Goal: Task Accomplishment & Management: Complete application form

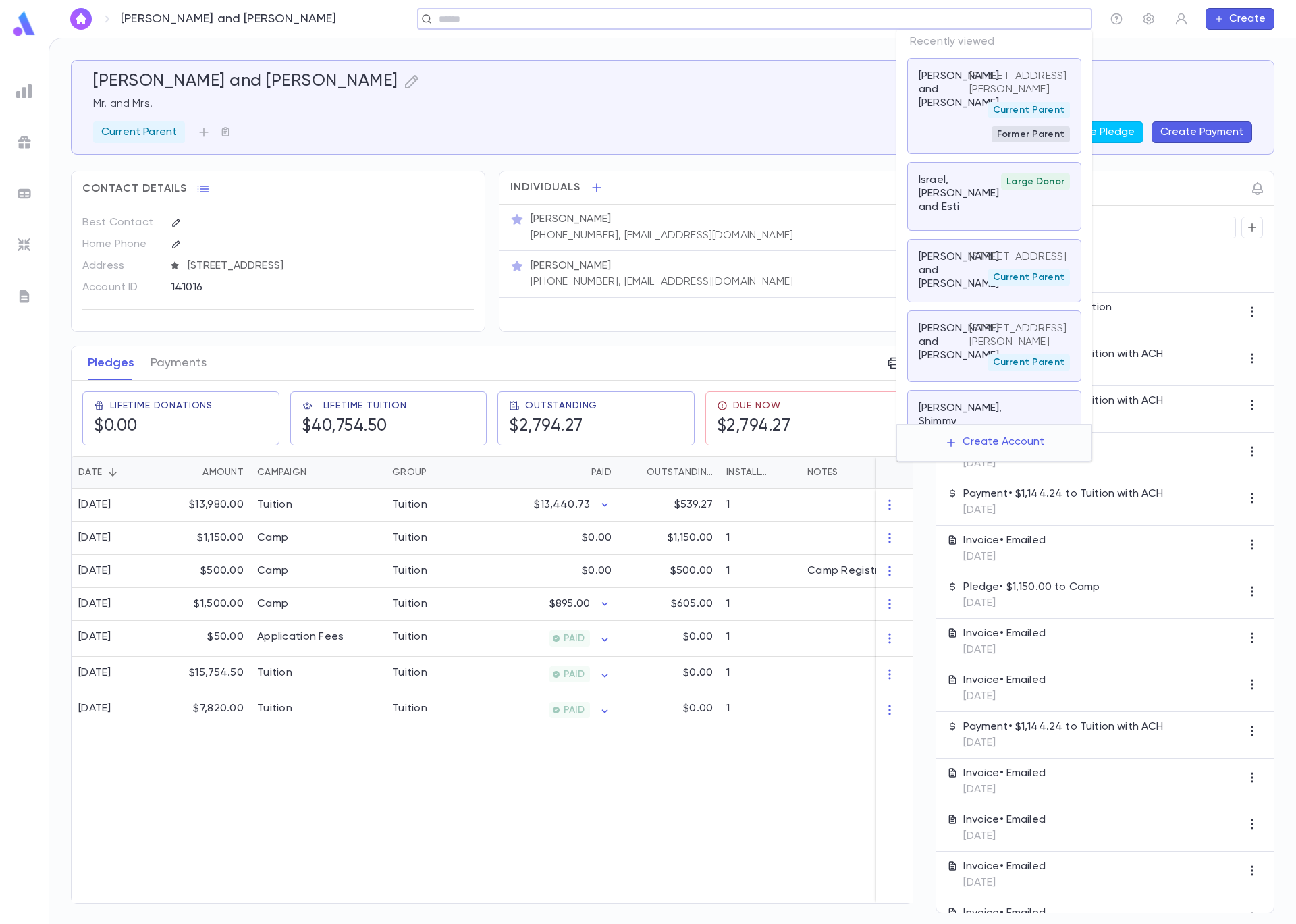
click at [986, 15] on input "text" at bounding box center [750, 19] width 631 height 13
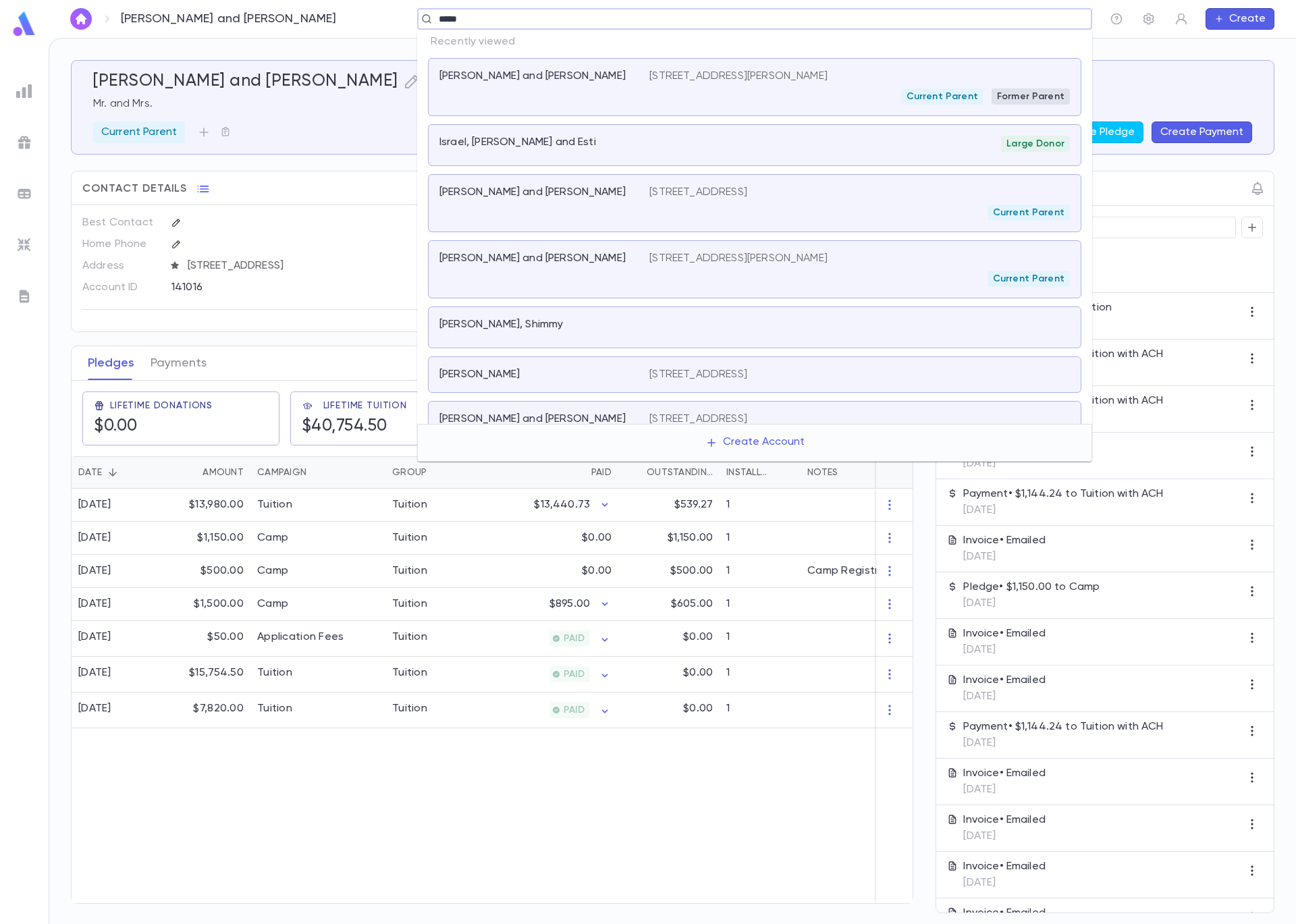
type input "*****"
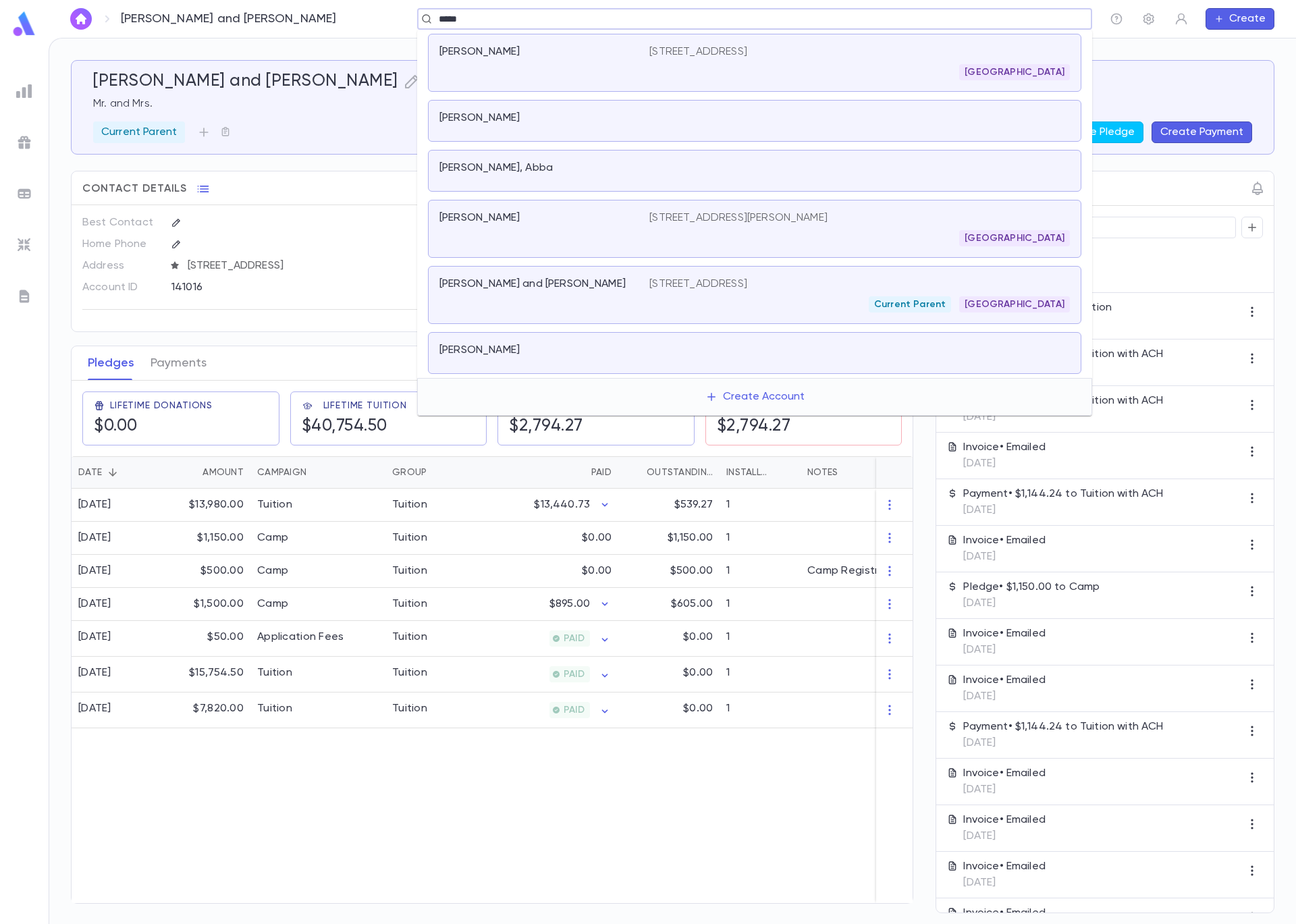
click at [654, 286] on p "[STREET_ADDRESS]" at bounding box center [698, 284] width 98 height 14
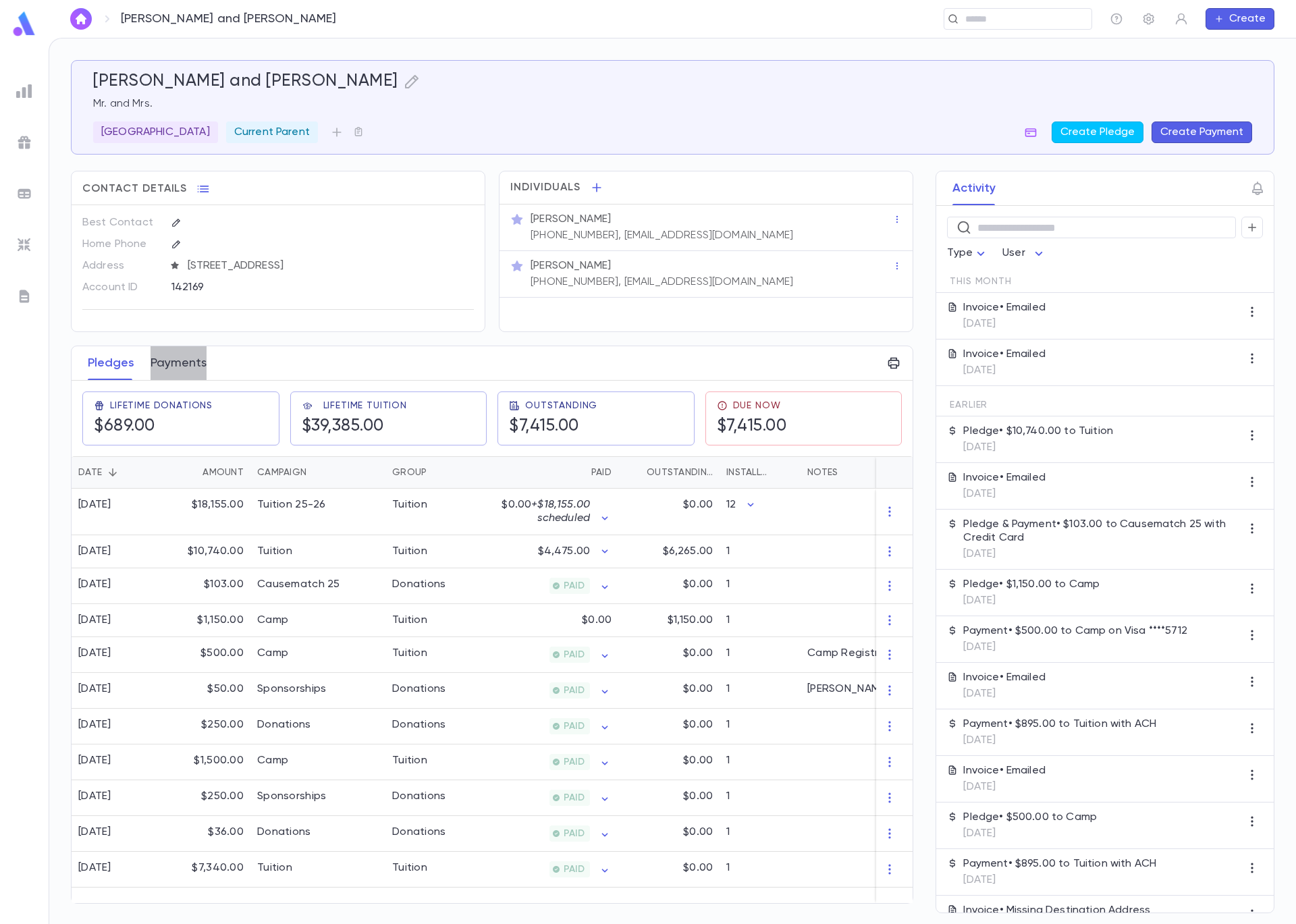
click at [162, 370] on button "Payments" at bounding box center [179, 363] width 56 height 34
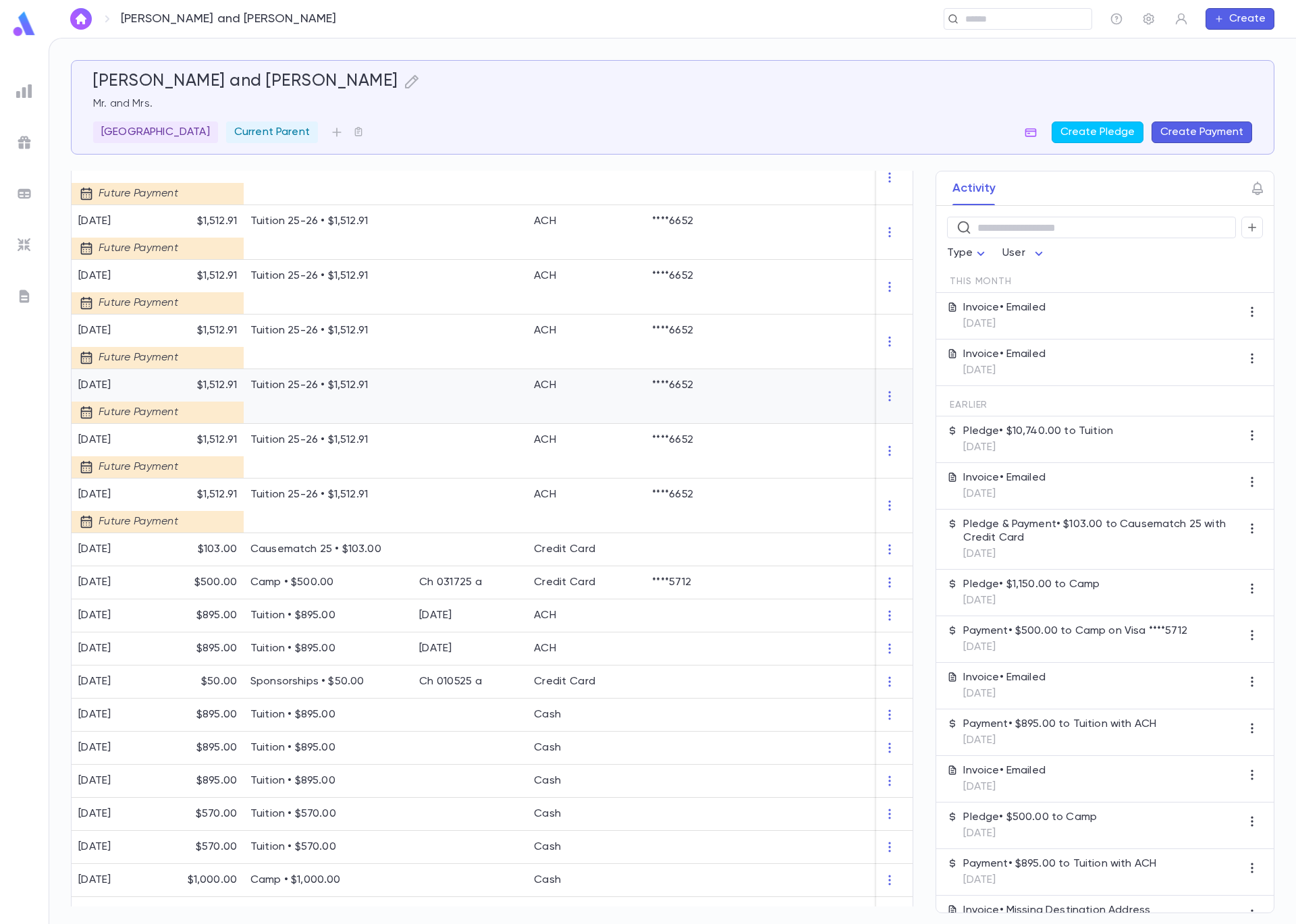
scroll to position [614, 0]
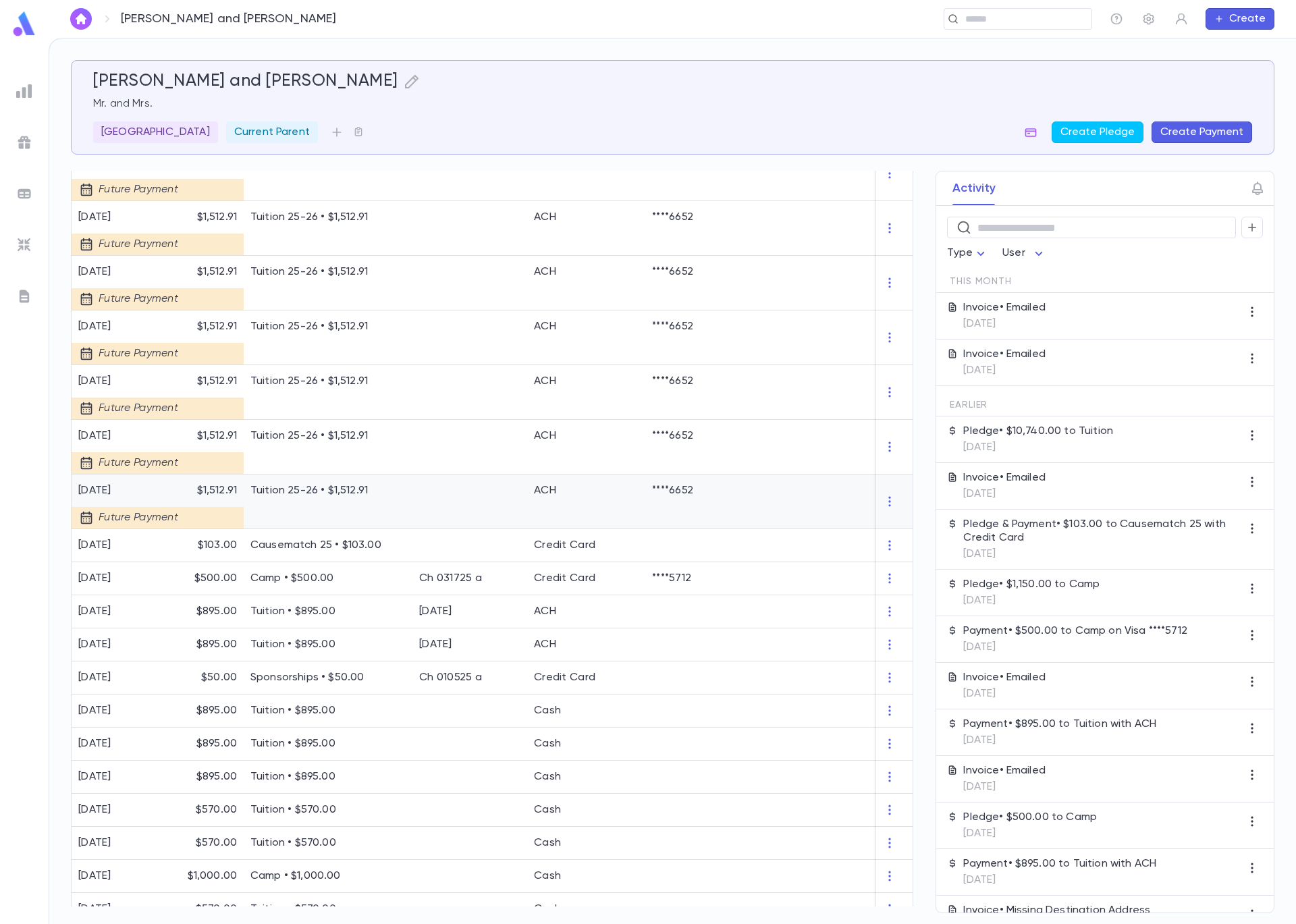
click at [305, 515] on div "Tuition 25-26 • $1,512.91" at bounding box center [328, 502] width 168 height 55
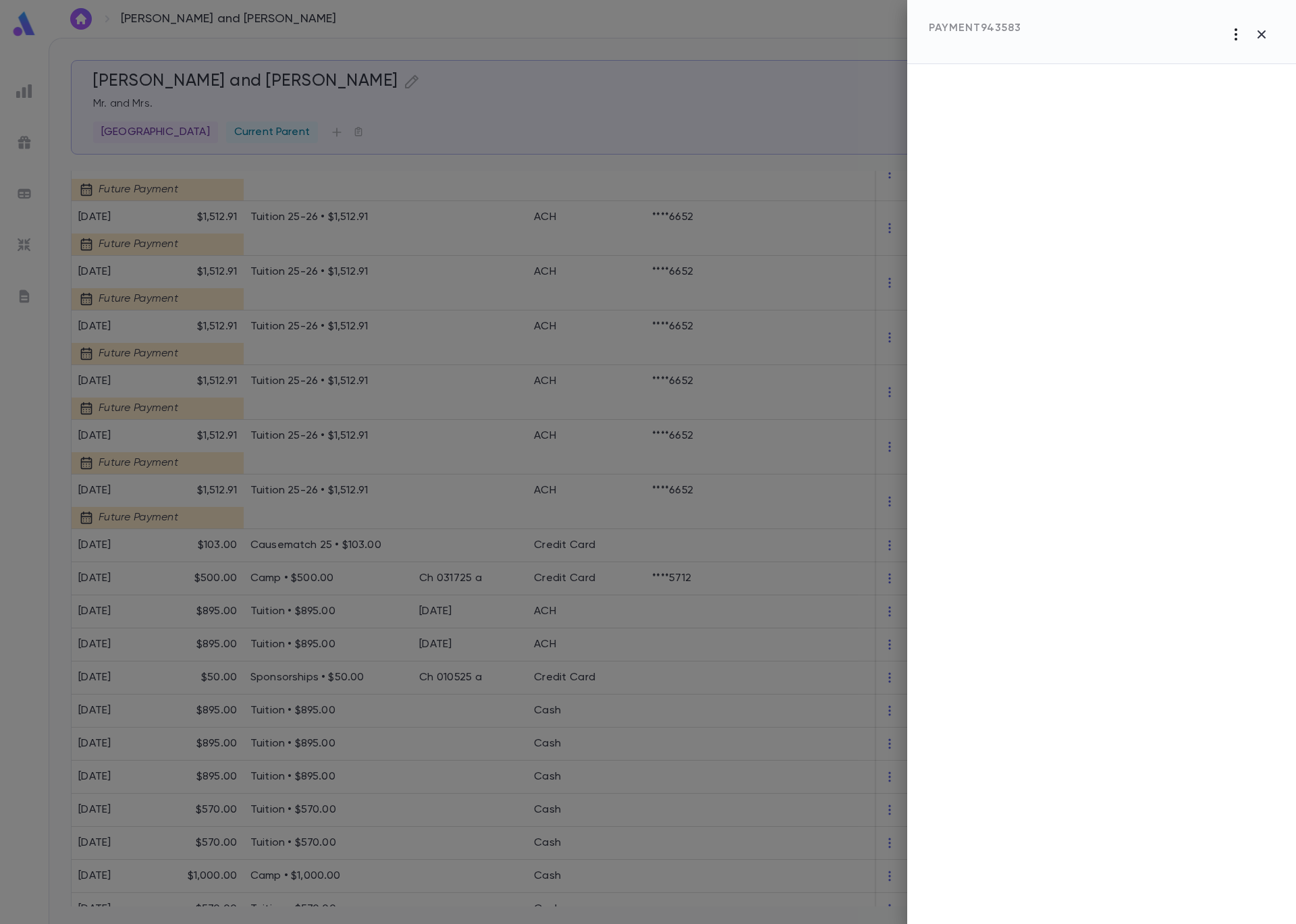
click at [1233, 38] on icon "button" at bounding box center [1236, 35] width 17 height 17
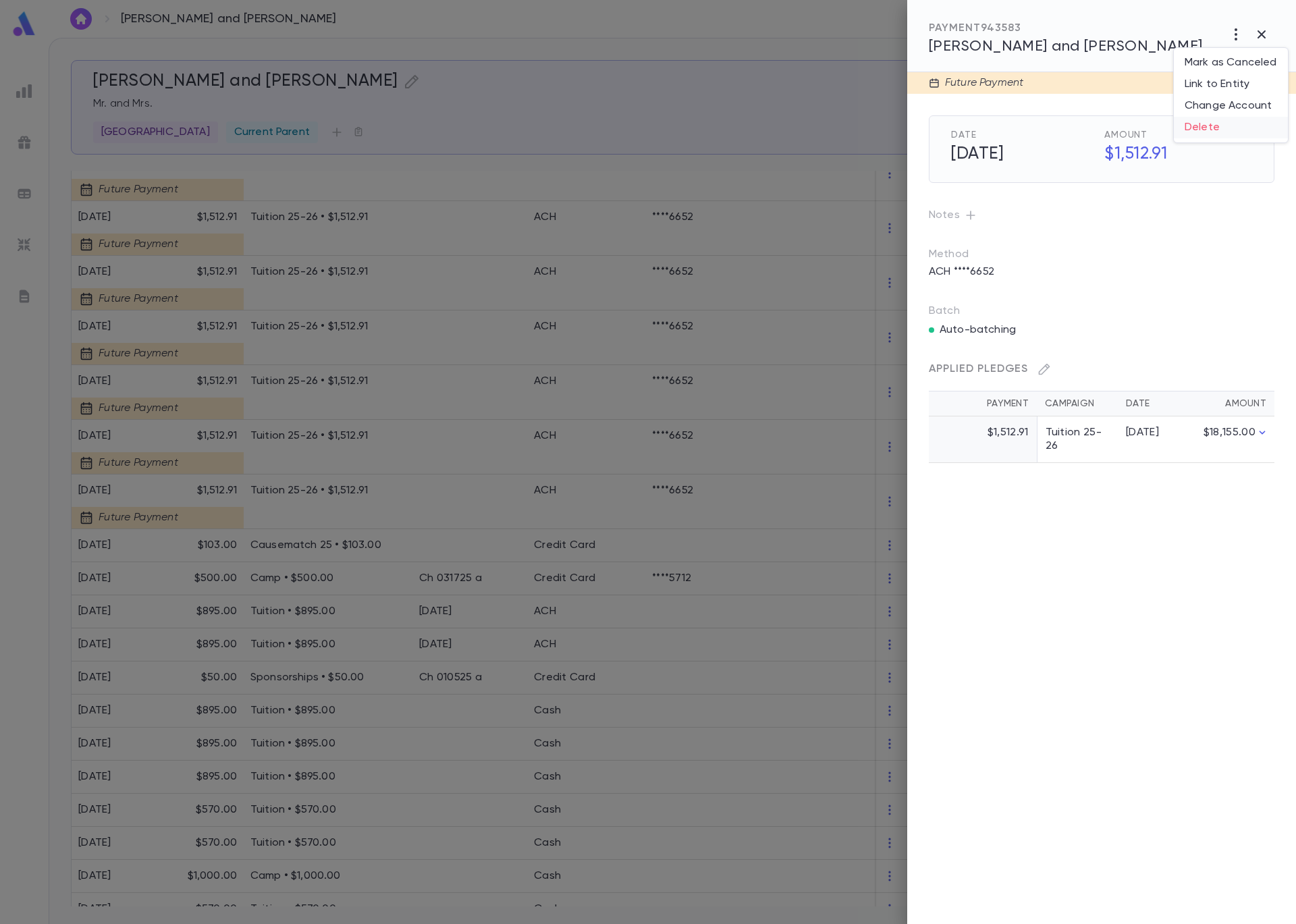
click at [1225, 128] on li "Delete" at bounding box center [1231, 127] width 114 height 22
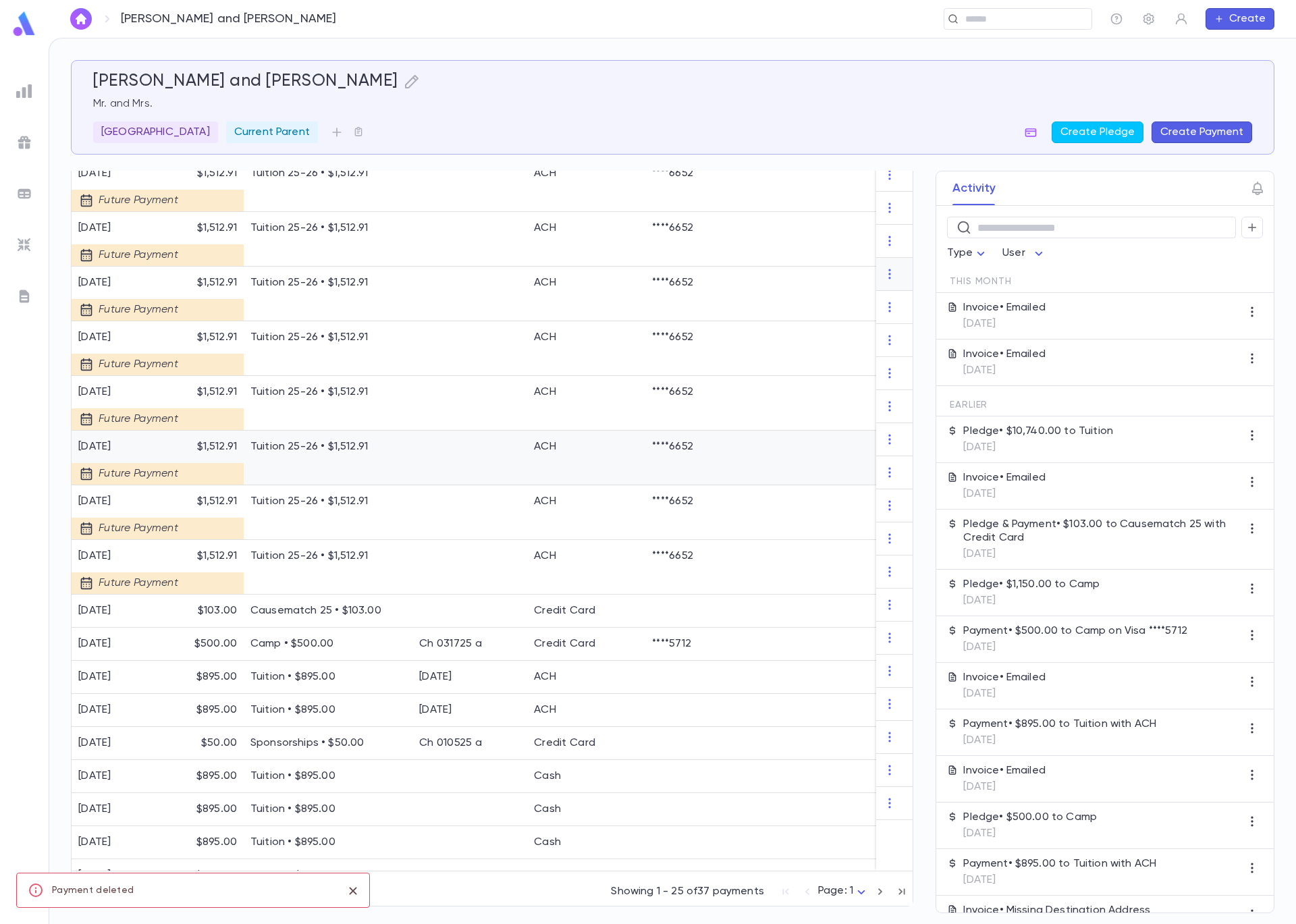
scroll to position [499, 0]
click at [464, 438] on div at bounding box center [469, 458] width 114 height 55
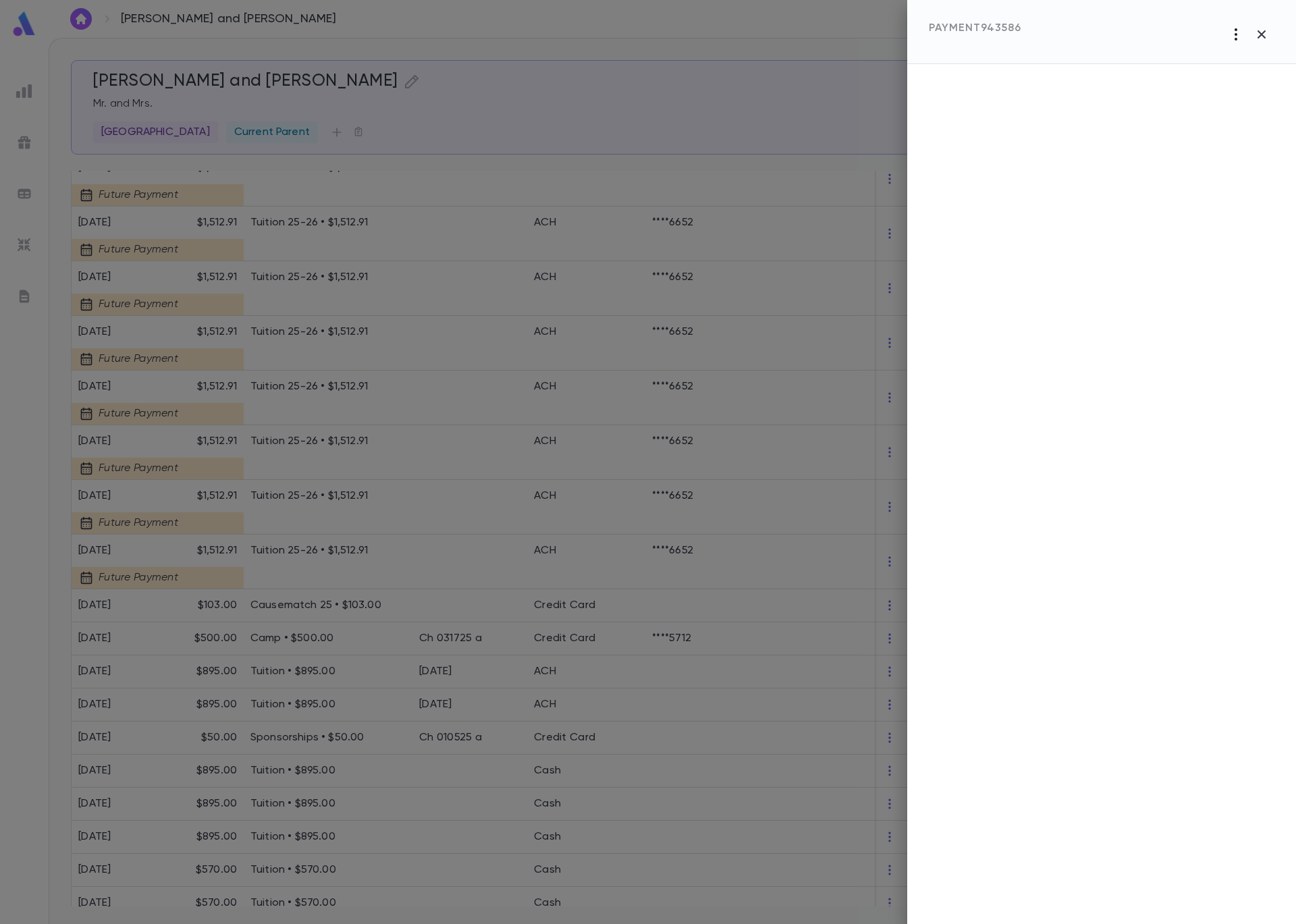
click at [1232, 38] on icon "button" at bounding box center [1236, 35] width 17 height 17
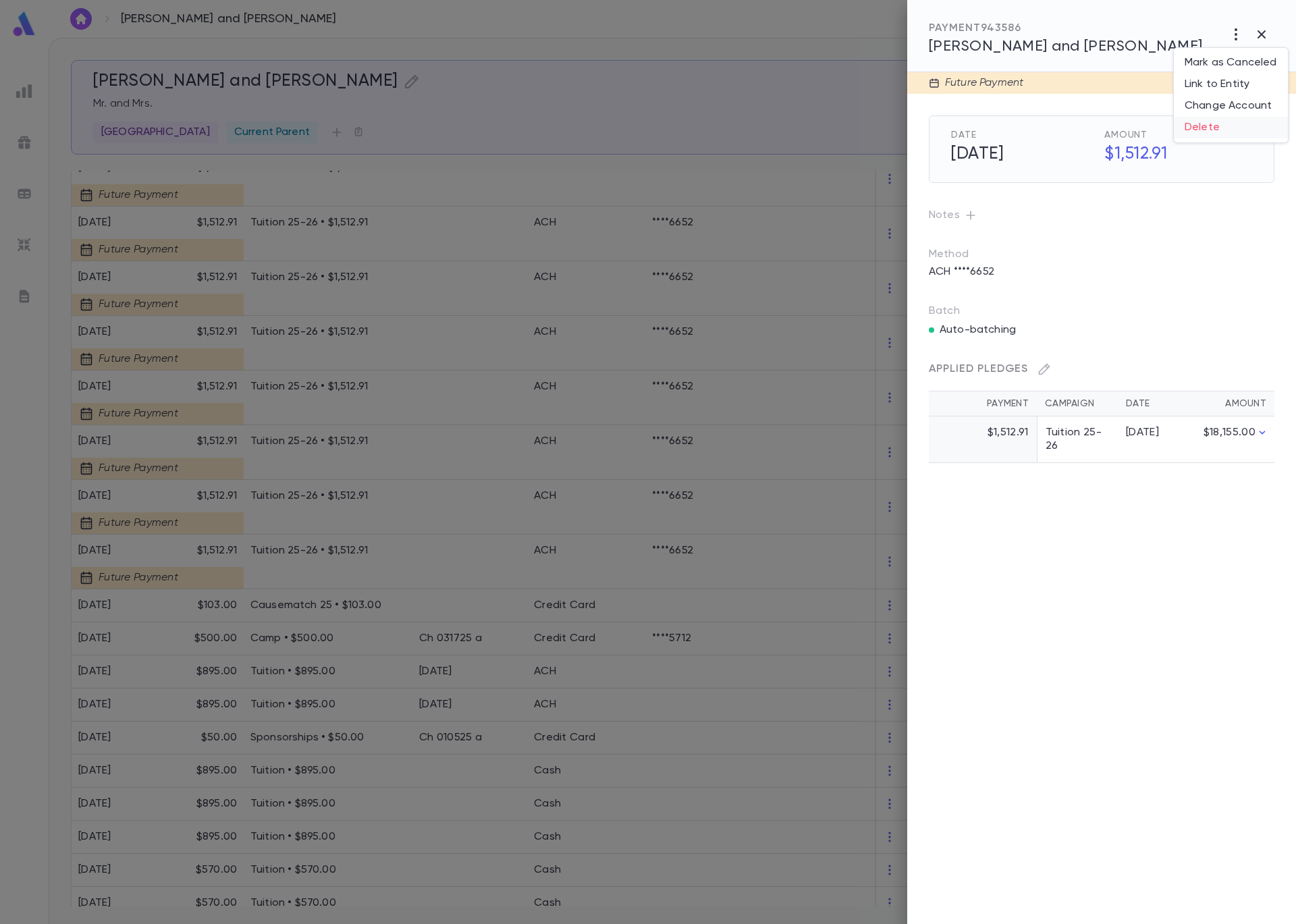
click at [1219, 124] on li "Delete" at bounding box center [1231, 127] width 114 height 22
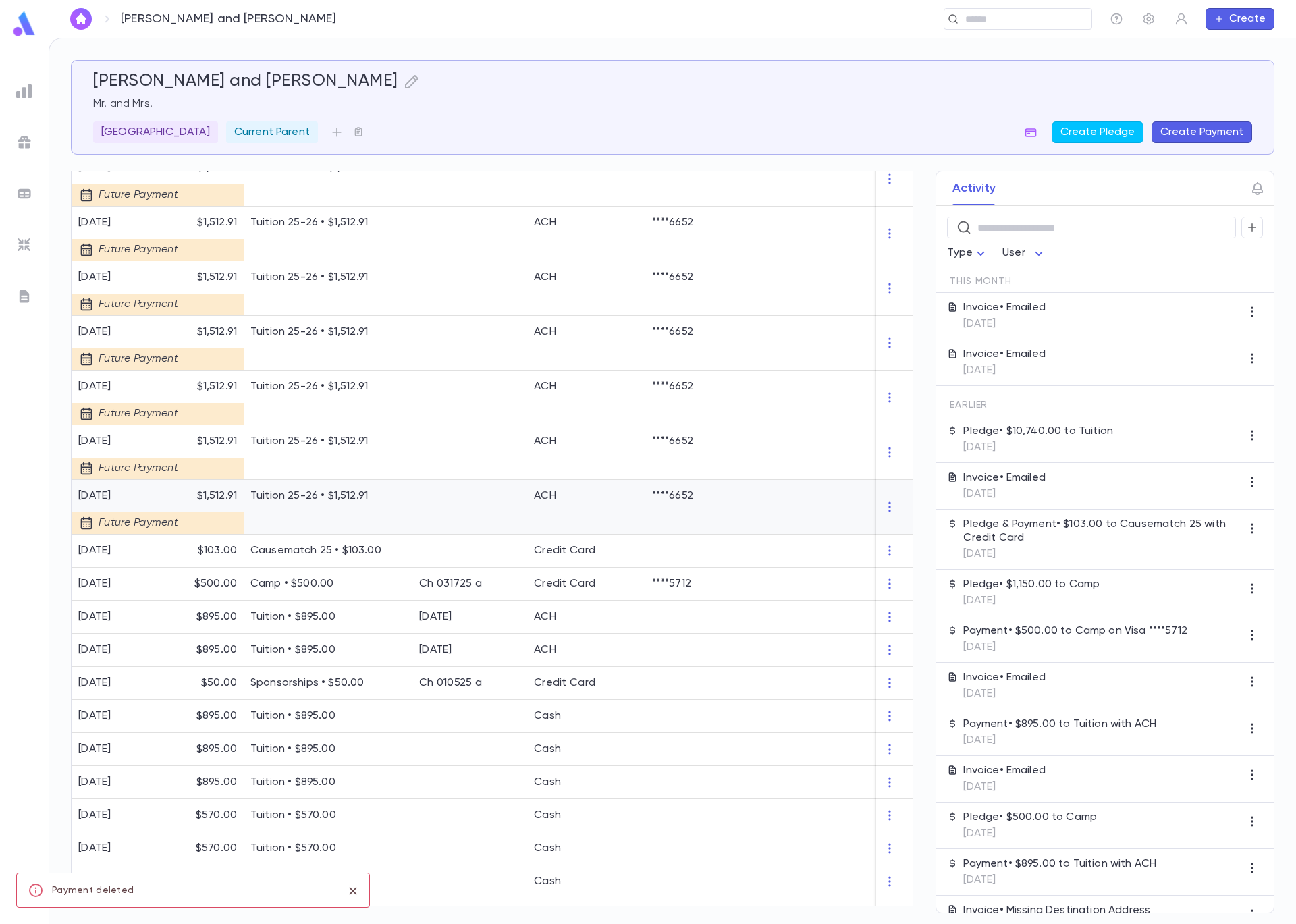
click at [379, 522] on div "Tuition 25-26 • $1,512.91" at bounding box center [328, 507] width 168 height 55
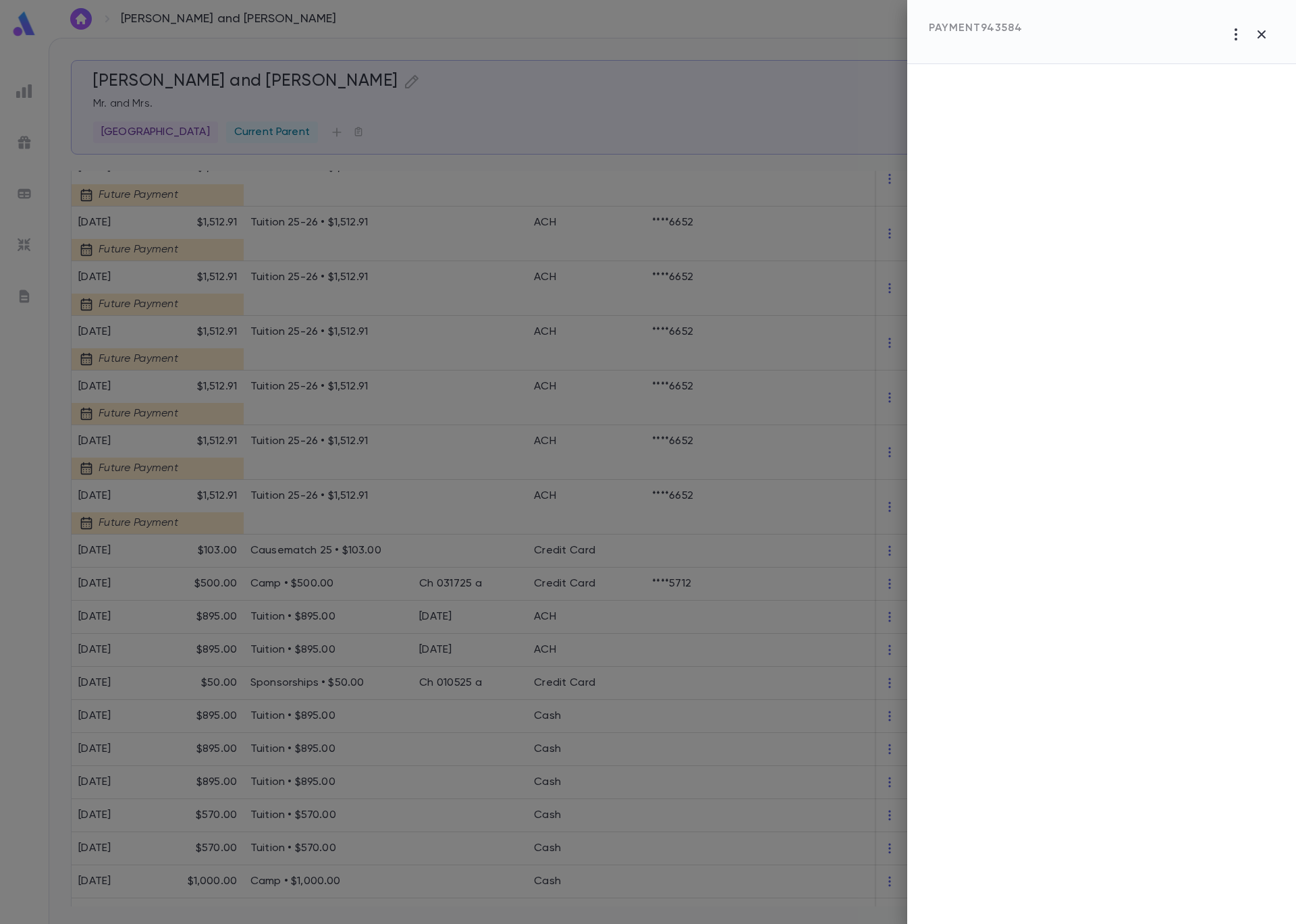
drag, startPoint x: 1233, startPoint y: 40, endPoint x: 1226, endPoint y: 45, distance: 8.6
click at [1233, 40] on icon "button" at bounding box center [1236, 35] width 17 height 17
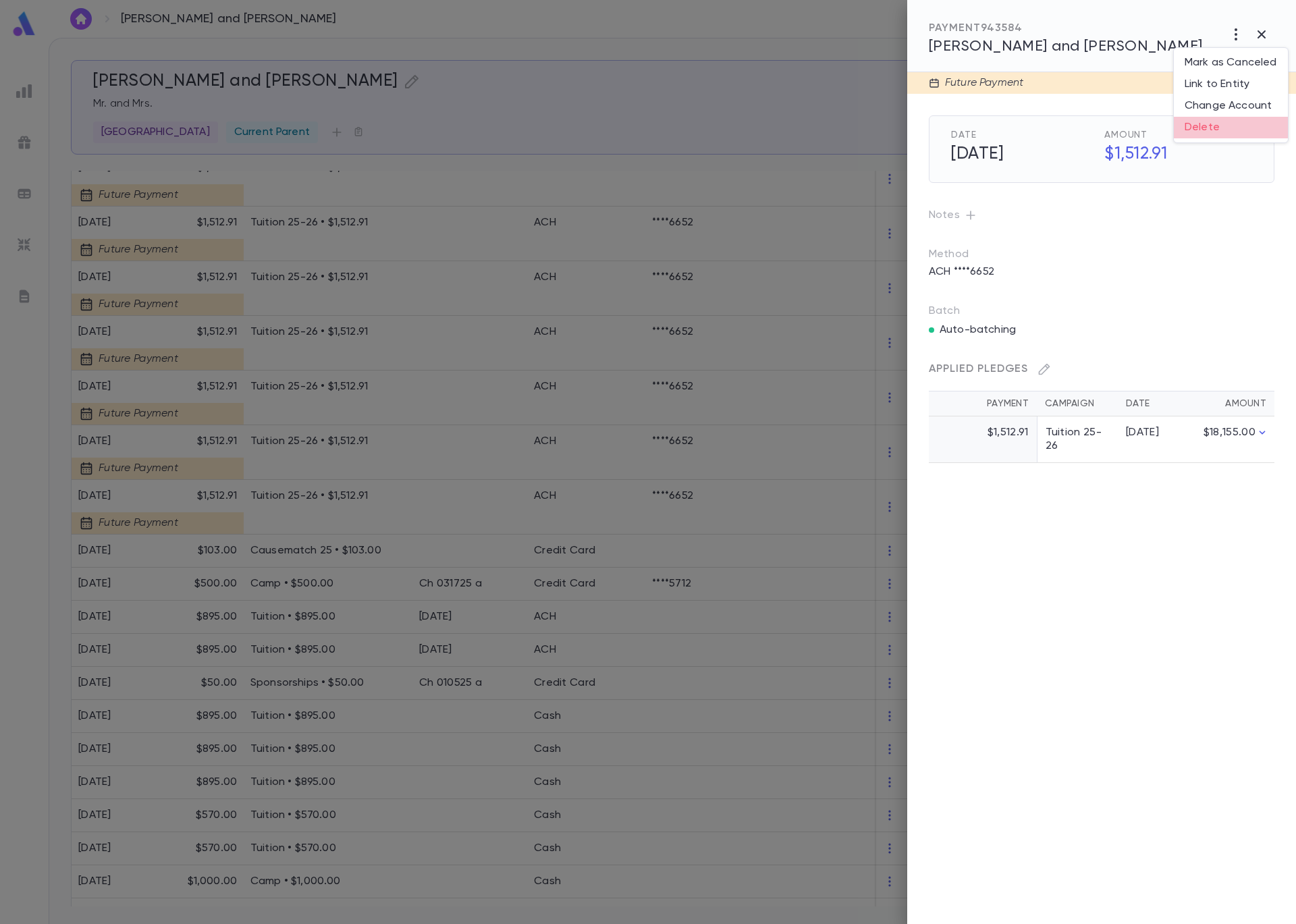
click at [1228, 124] on li "Delete" at bounding box center [1231, 127] width 114 height 22
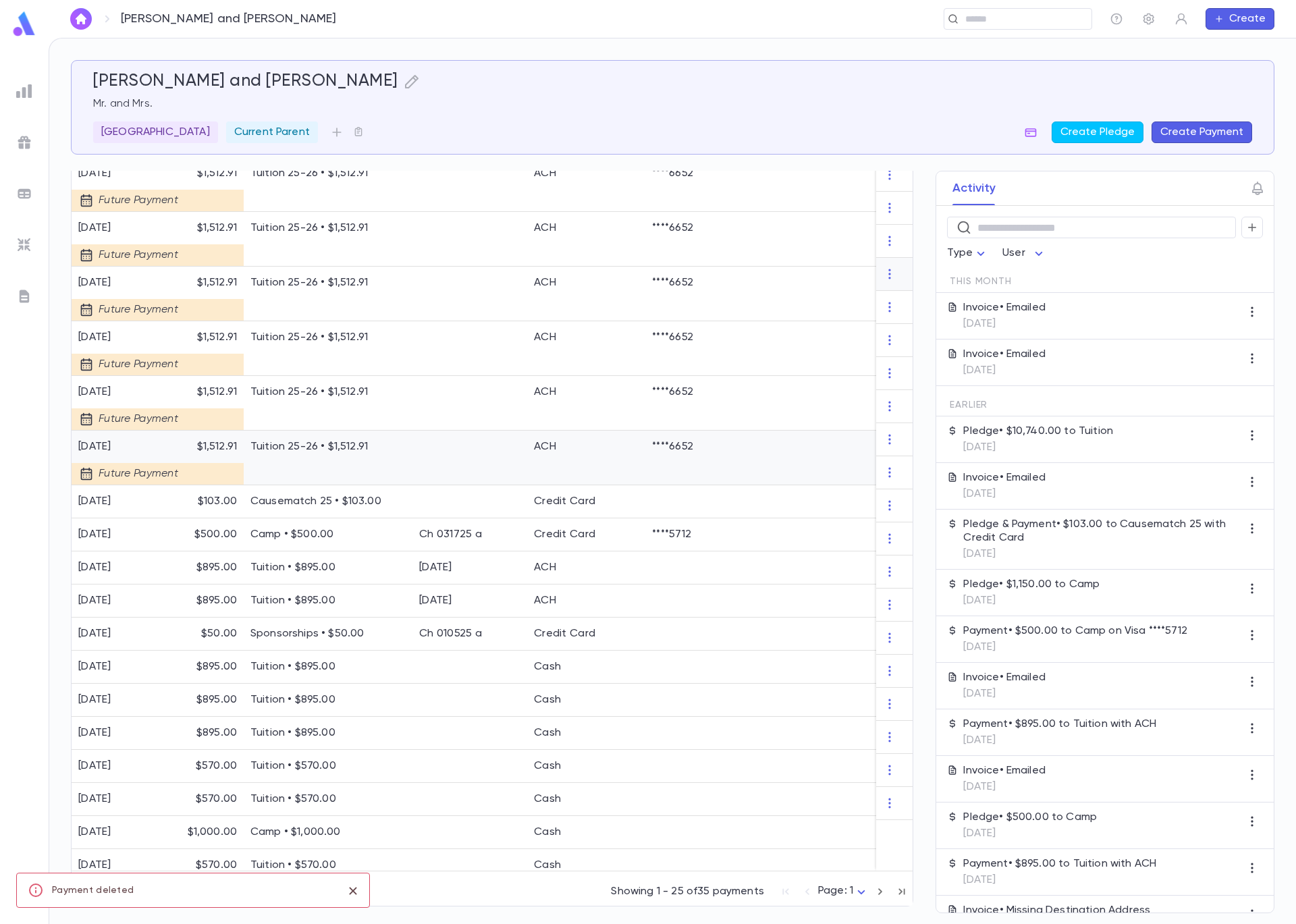
click at [398, 450] on div "Tuition 25-26 • $1,512.91" at bounding box center [328, 458] width 168 height 55
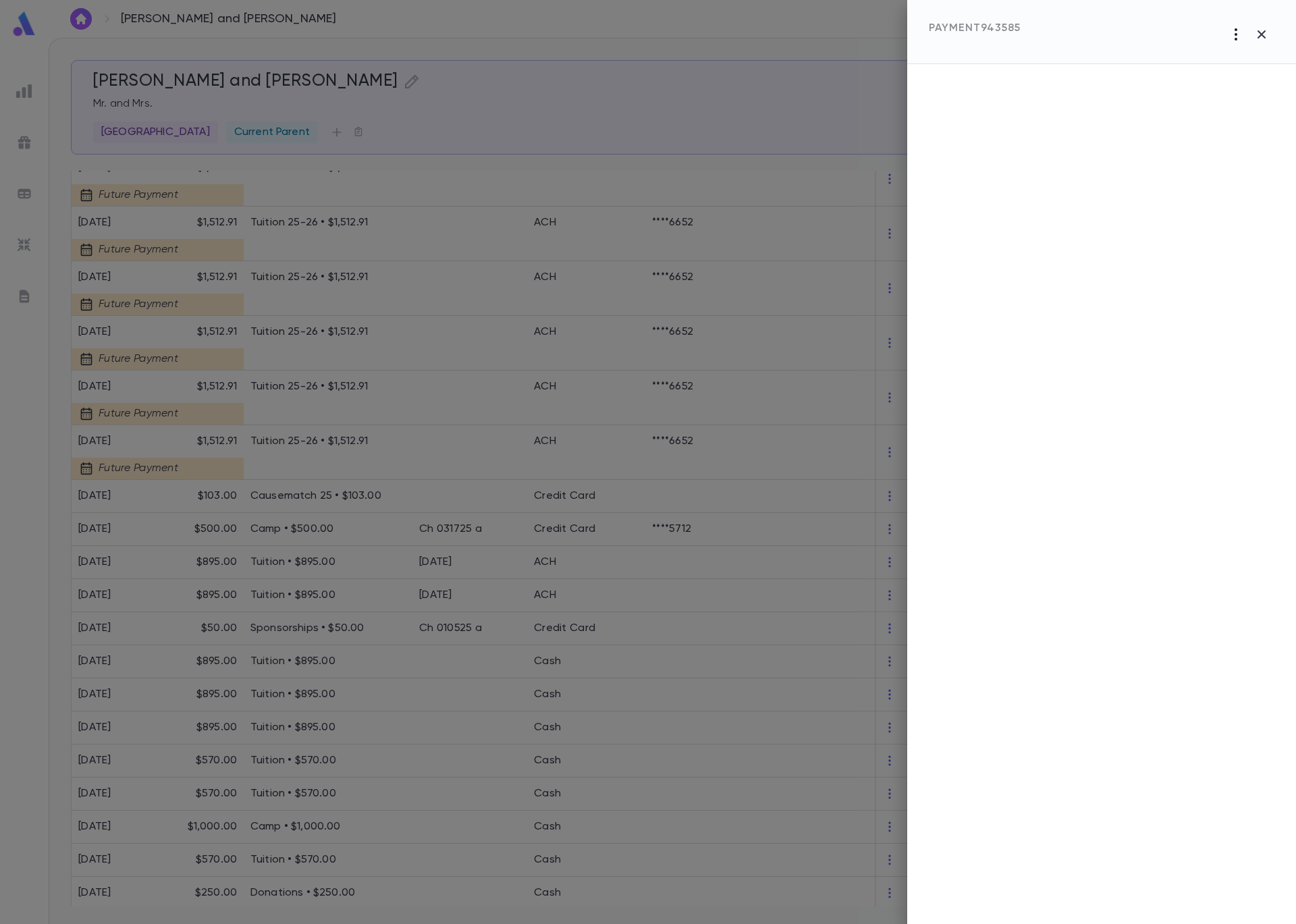
click at [1231, 35] on icon "button" at bounding box center [1236, 35] width 17 height 17
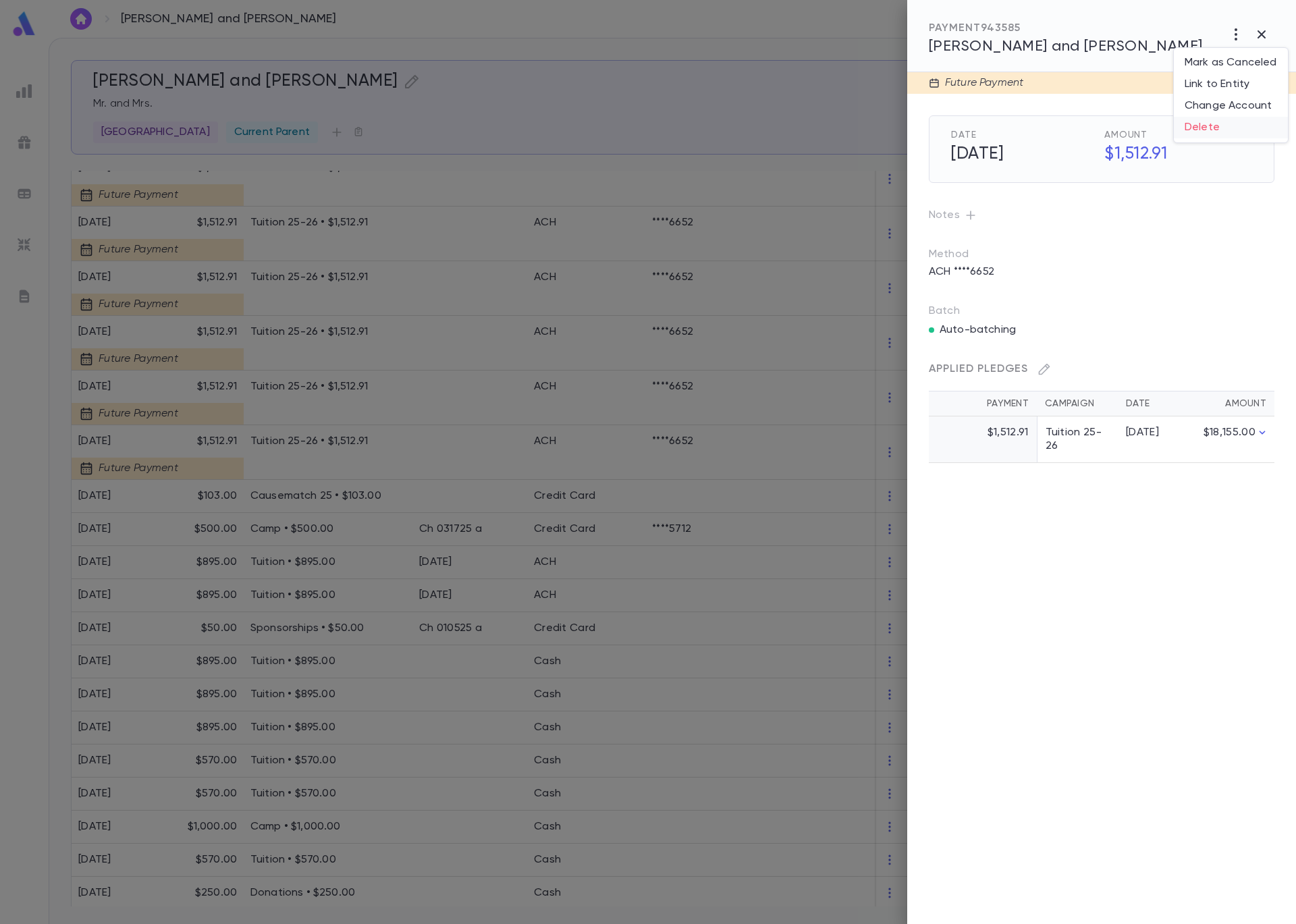
click at [1216, 127] on li "Delete" at bounding box center [1231, 127] width 114 height 22
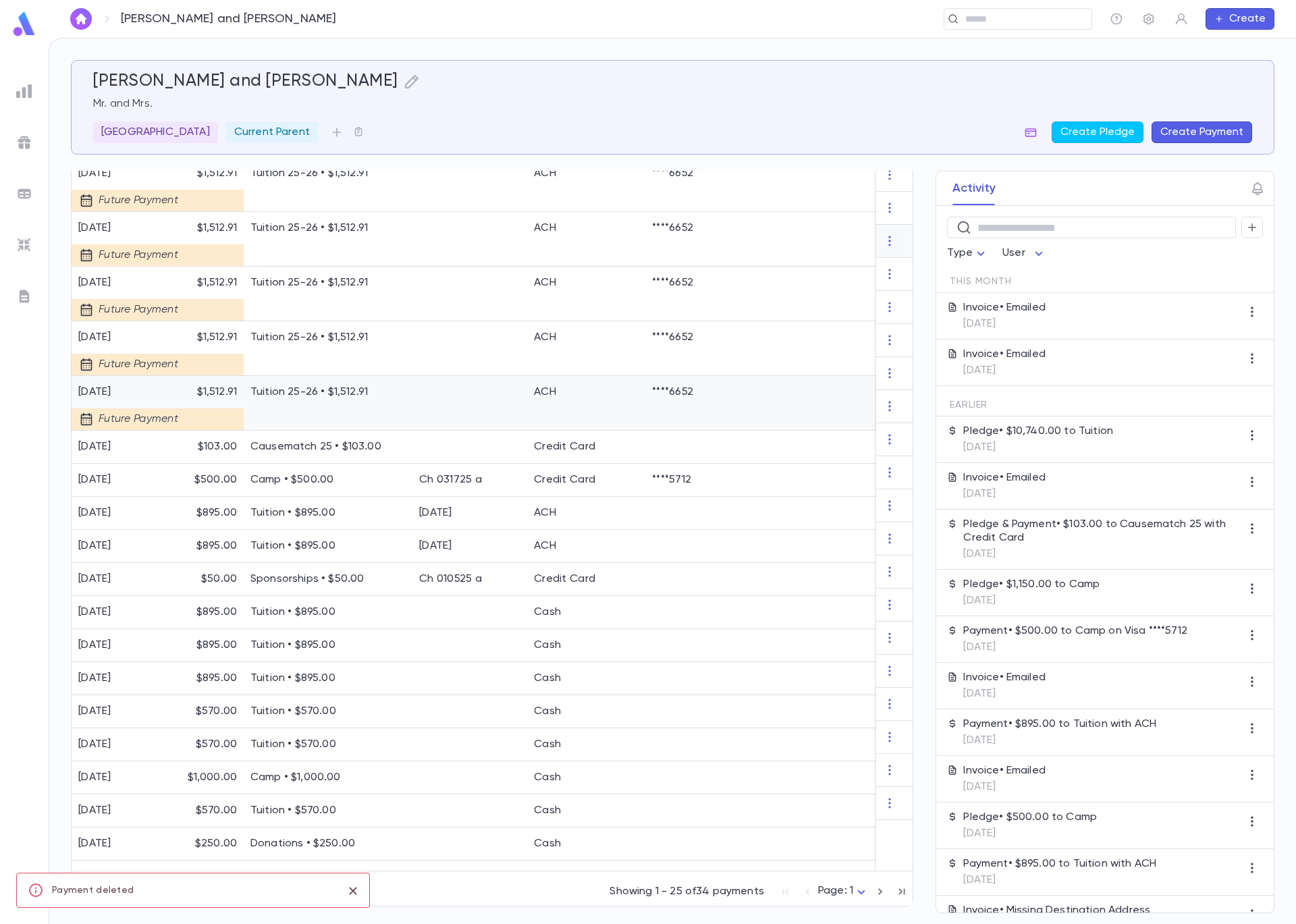
click at [488, 395] on div at bounding box center [469, 403] width 114 height 55
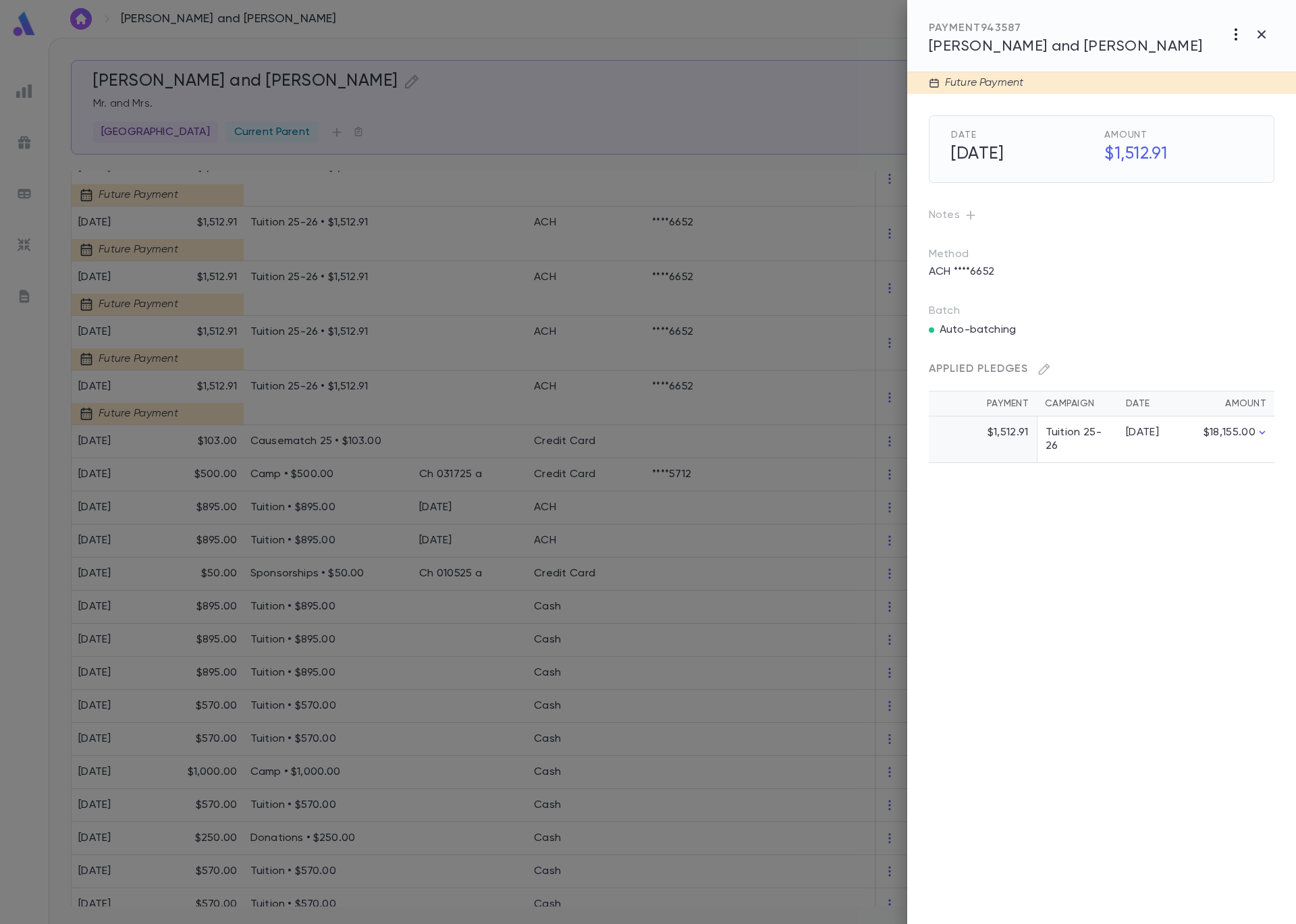
click at [1235, 32] on icon "button" at bounding box center [1236, 35] width 17 height 17
click at [1233, 130] on li "Delete" at bounding box center [1231, 127] width 114 height 22
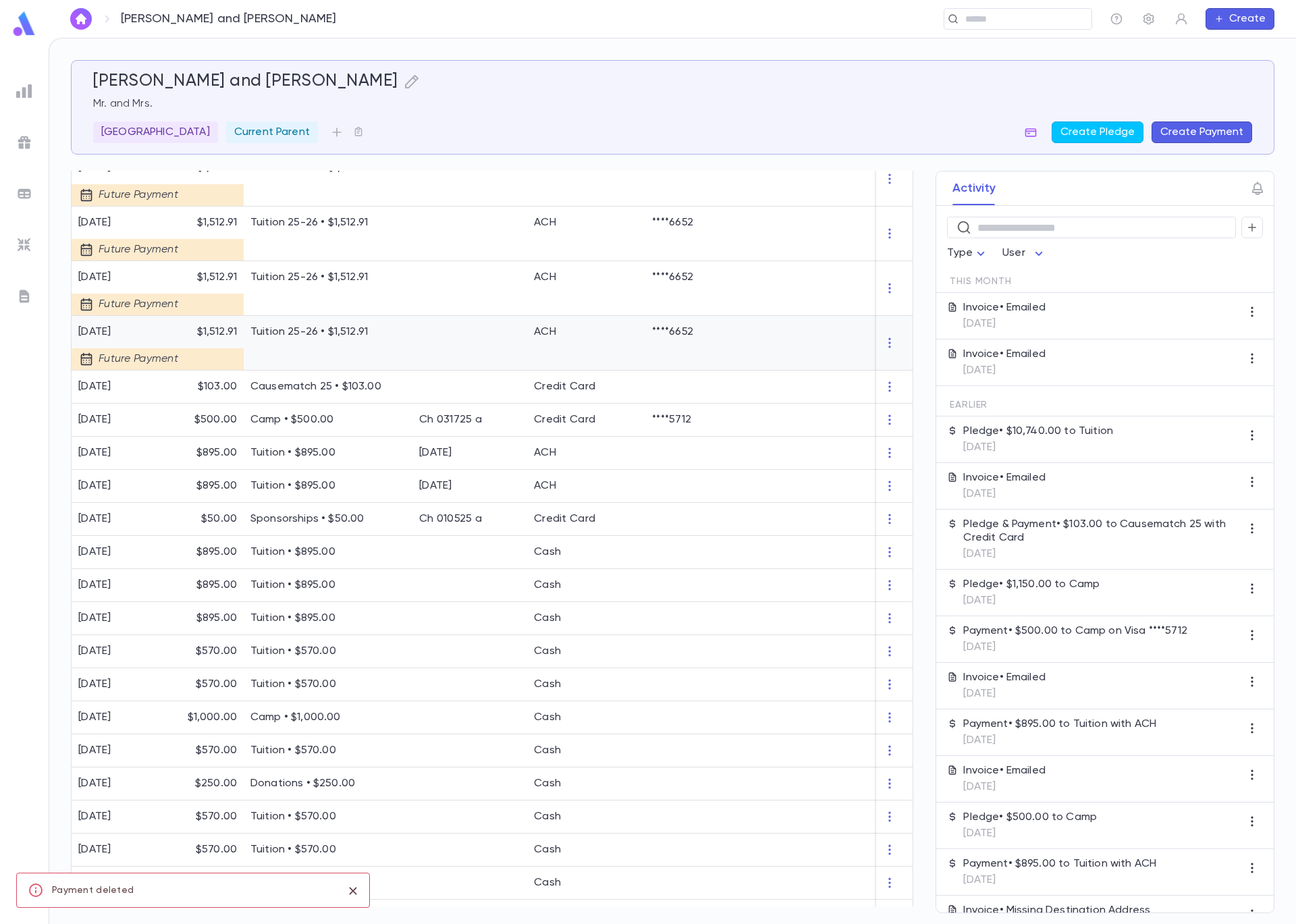
click at [312, 338] on p "Tuition 25-26 • $1,512.91" at bounding box center [328, 332] width 156 height 14
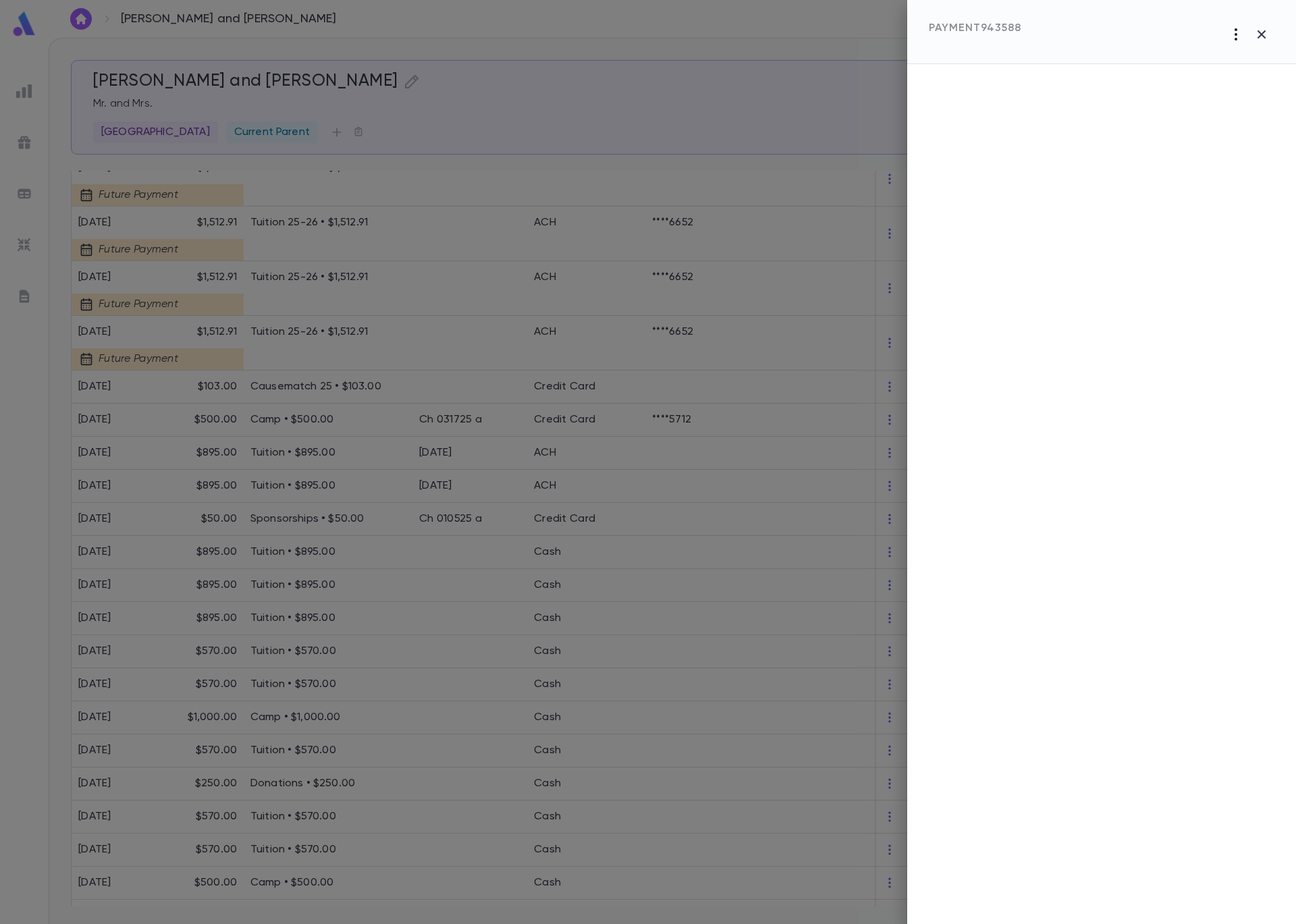
click at [1238, 30] on icon "button" at bounding box center [1236, 35] width 17 height 17
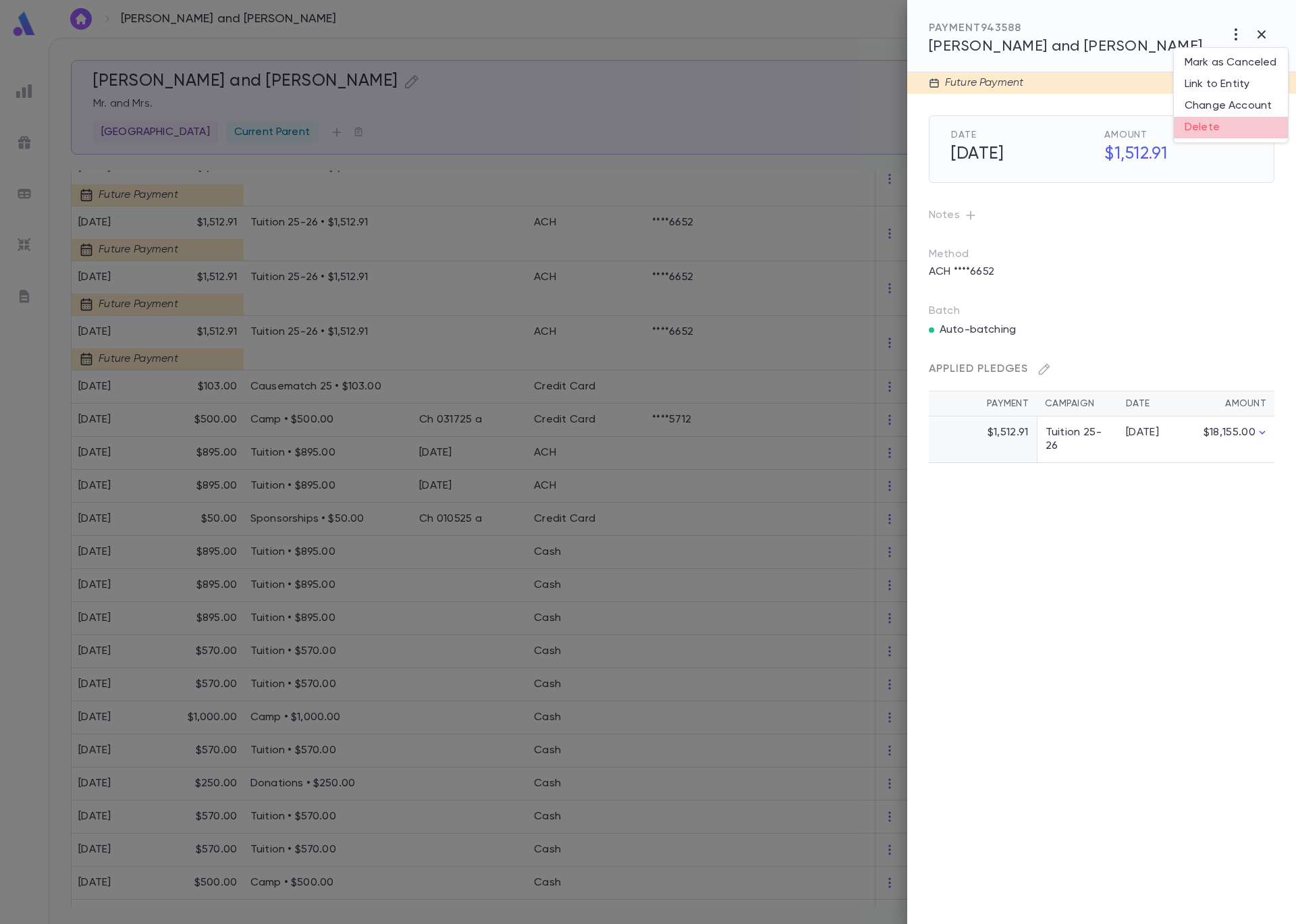
click at [1219, 127] on li "Delete" at bounding box center [1231, 127] width 114 height 22
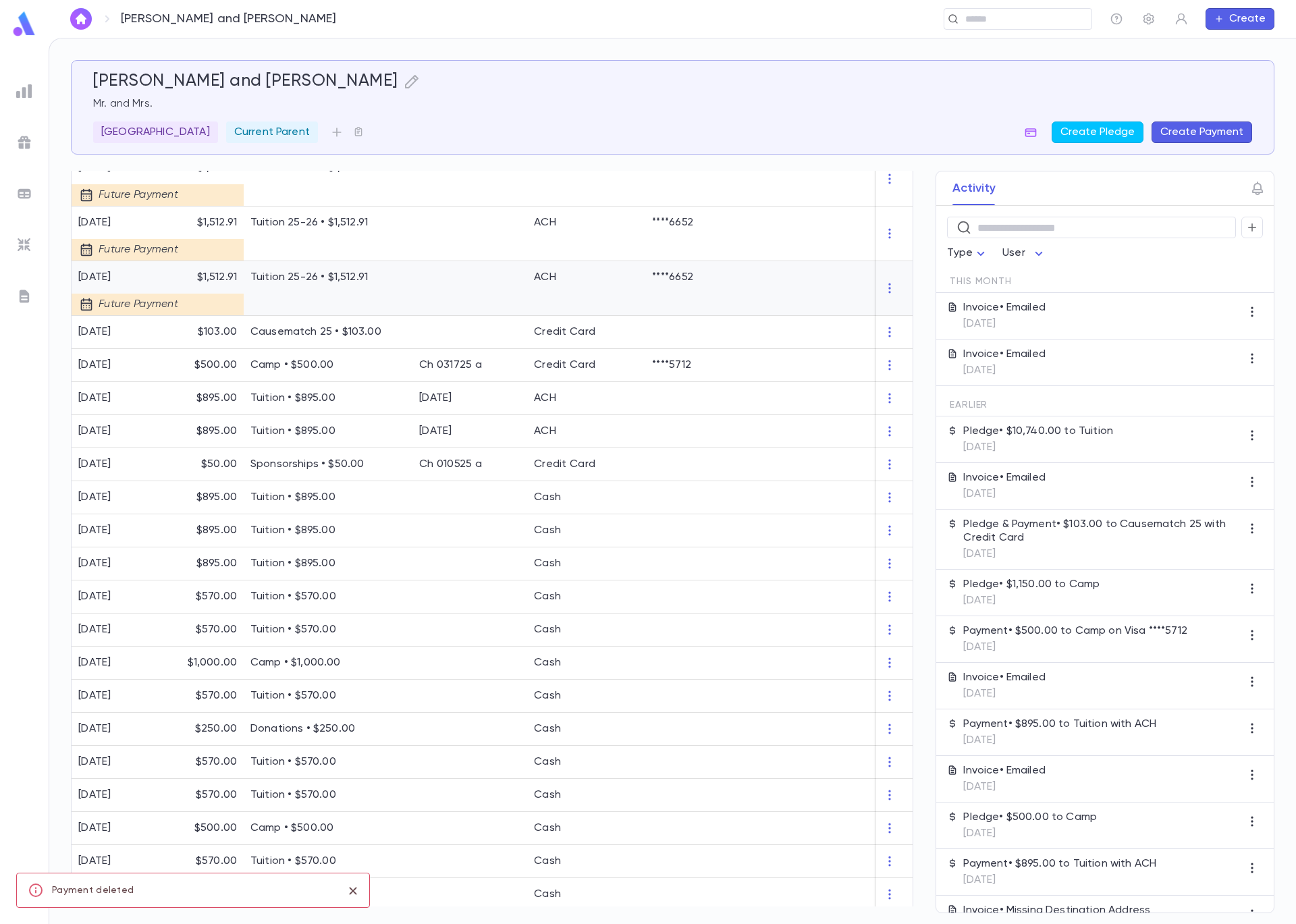
click at [461, 294] on div at bounding box center [469, 289] width 114 height 55
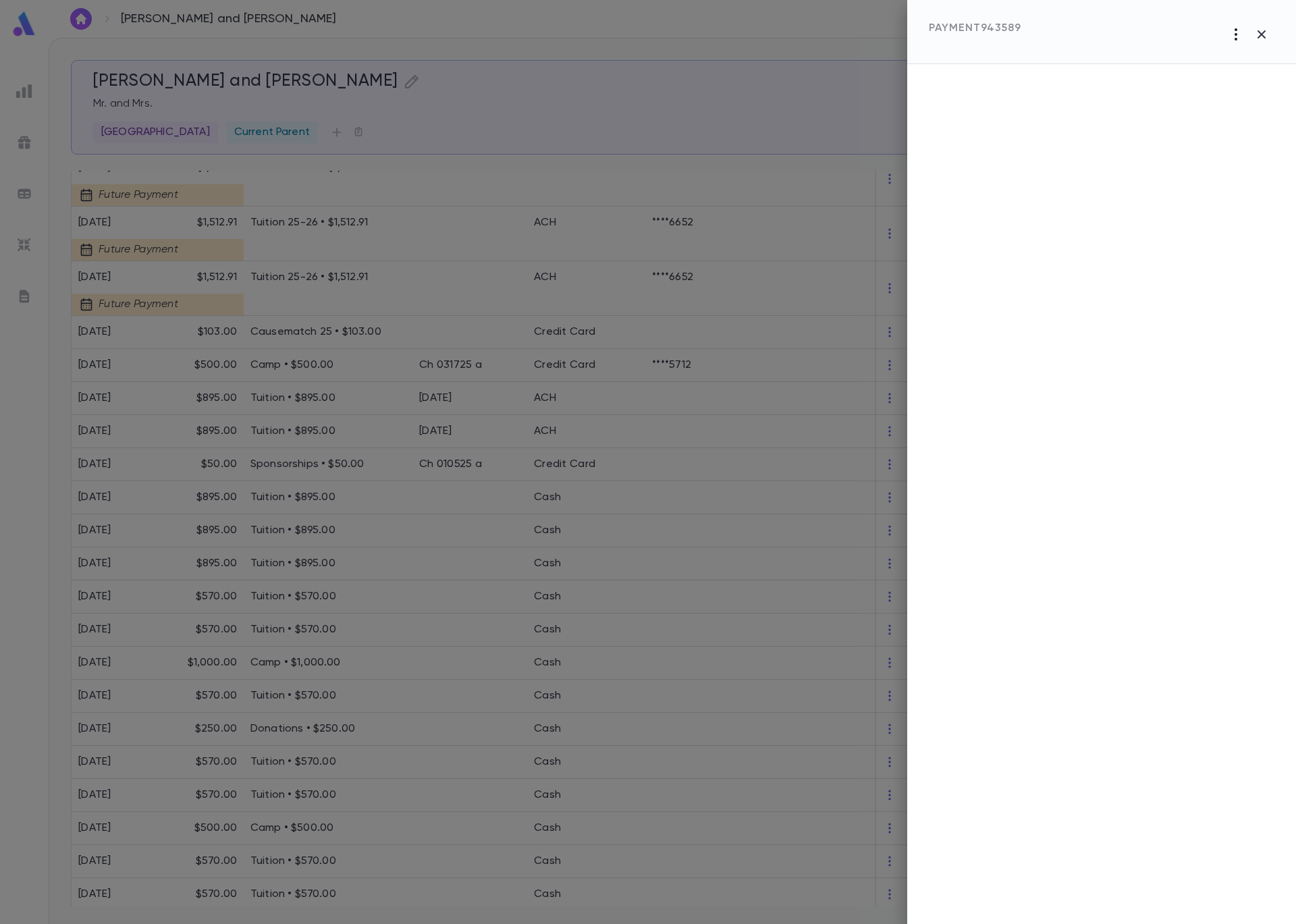
click at [1237, 27] on icon "button" at bounding box center [1236, 35] width 17 height 17
click at [1218, 104] on li "Delete" at bounding box center [1234, 106] width 109 height 22
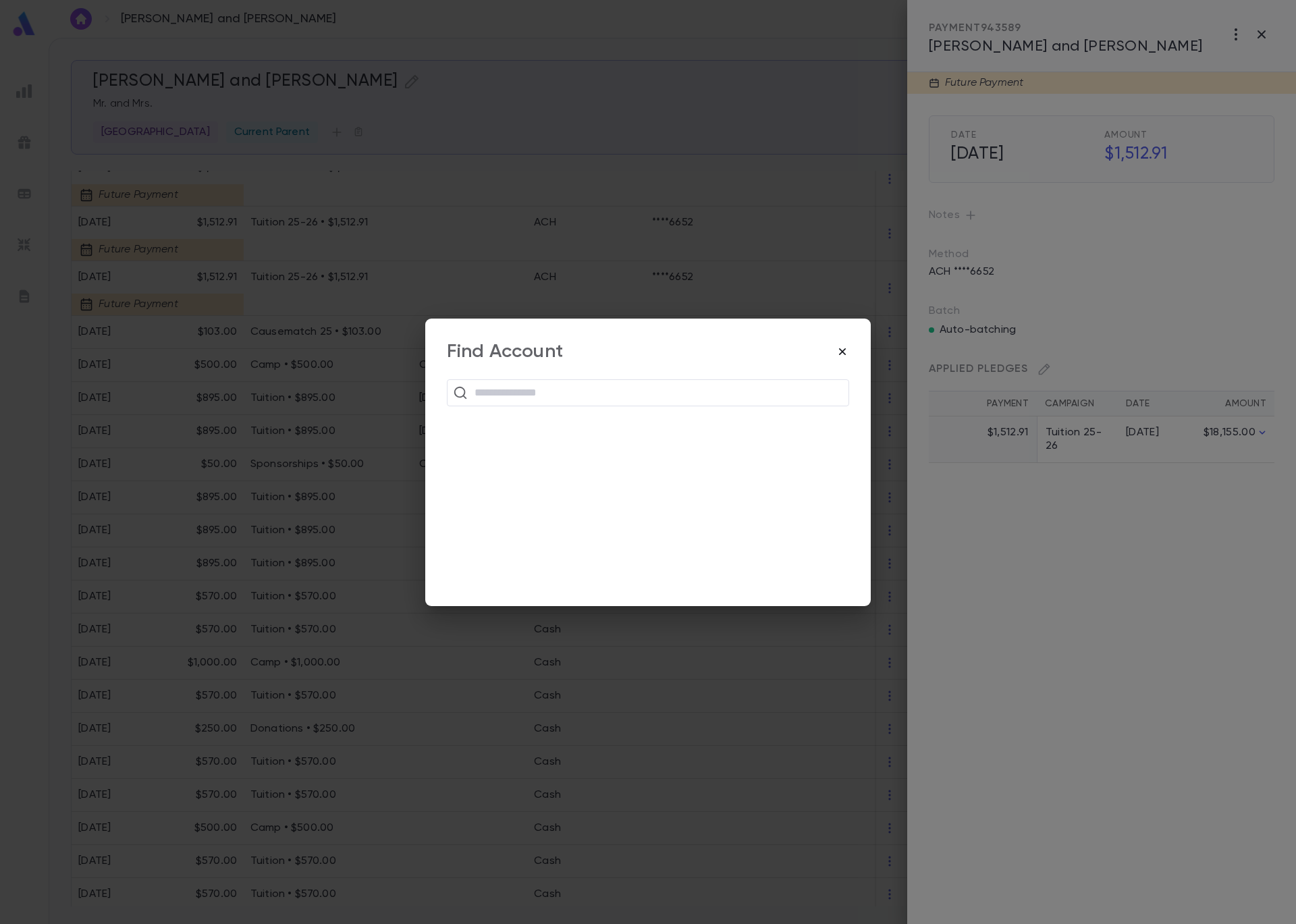
click at [848, 353] on icon "button" at bounding box center [842, 351] width 14 height 14
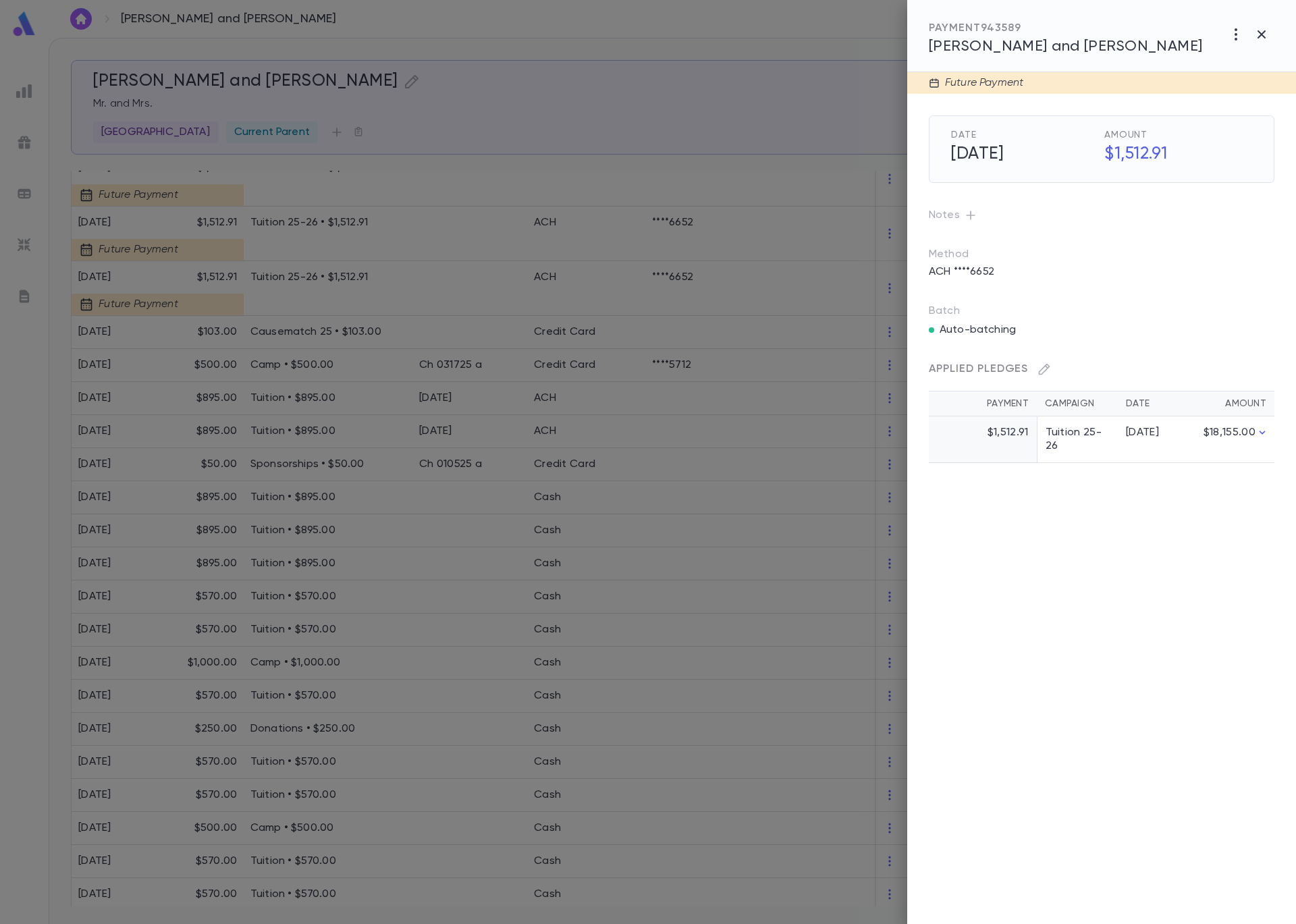
click at [1240, 32] on icon "button" at bounding box center [1236, 35] width 17 height 17
click at [1218, 134] on li "Delete" at bounding box center [1231, 127] width 114 height 22
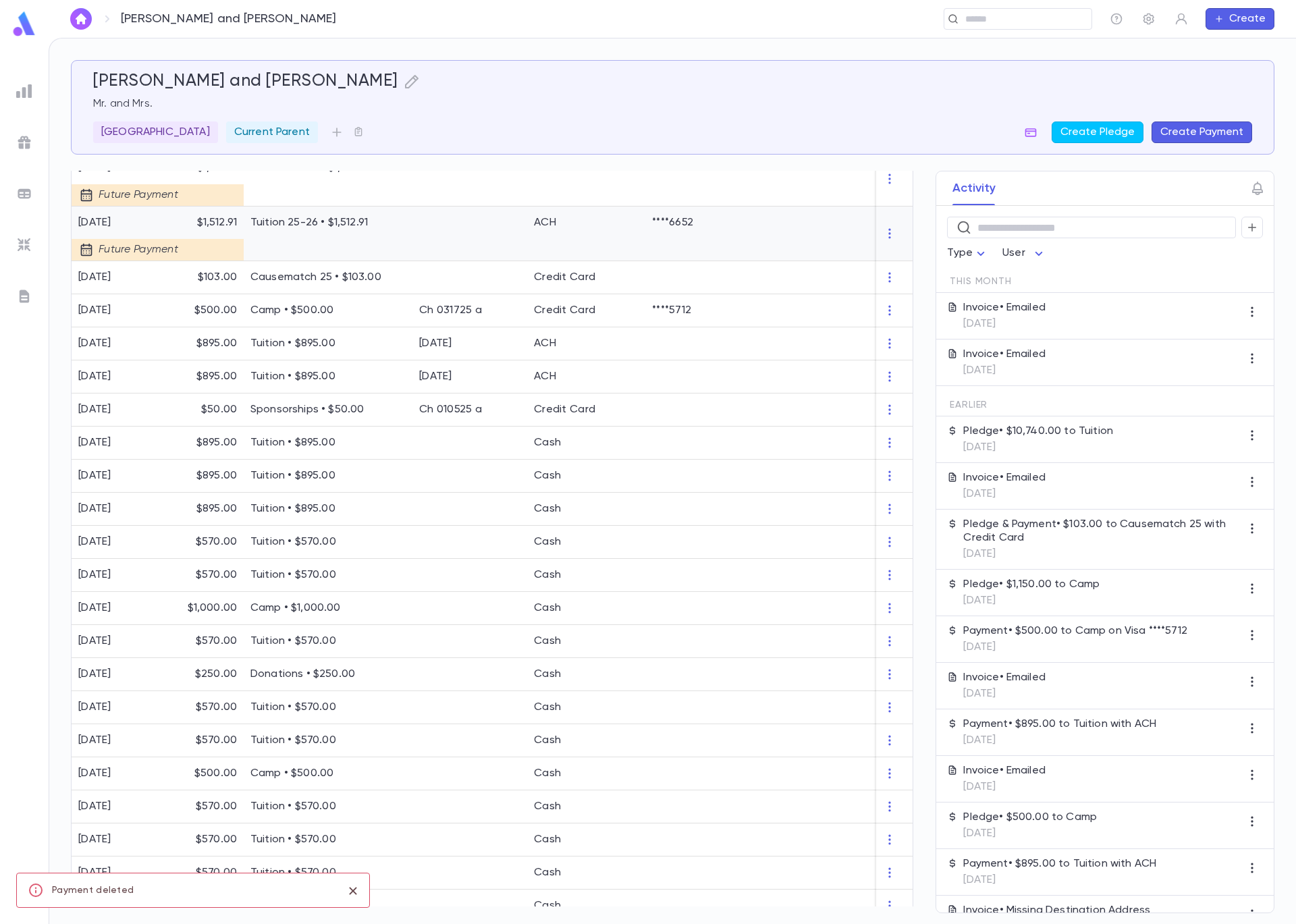
click at [359, 246] on div "Tuition 25-26 • $1,512.91" at bounding box center [328, 234] width 168 height 55
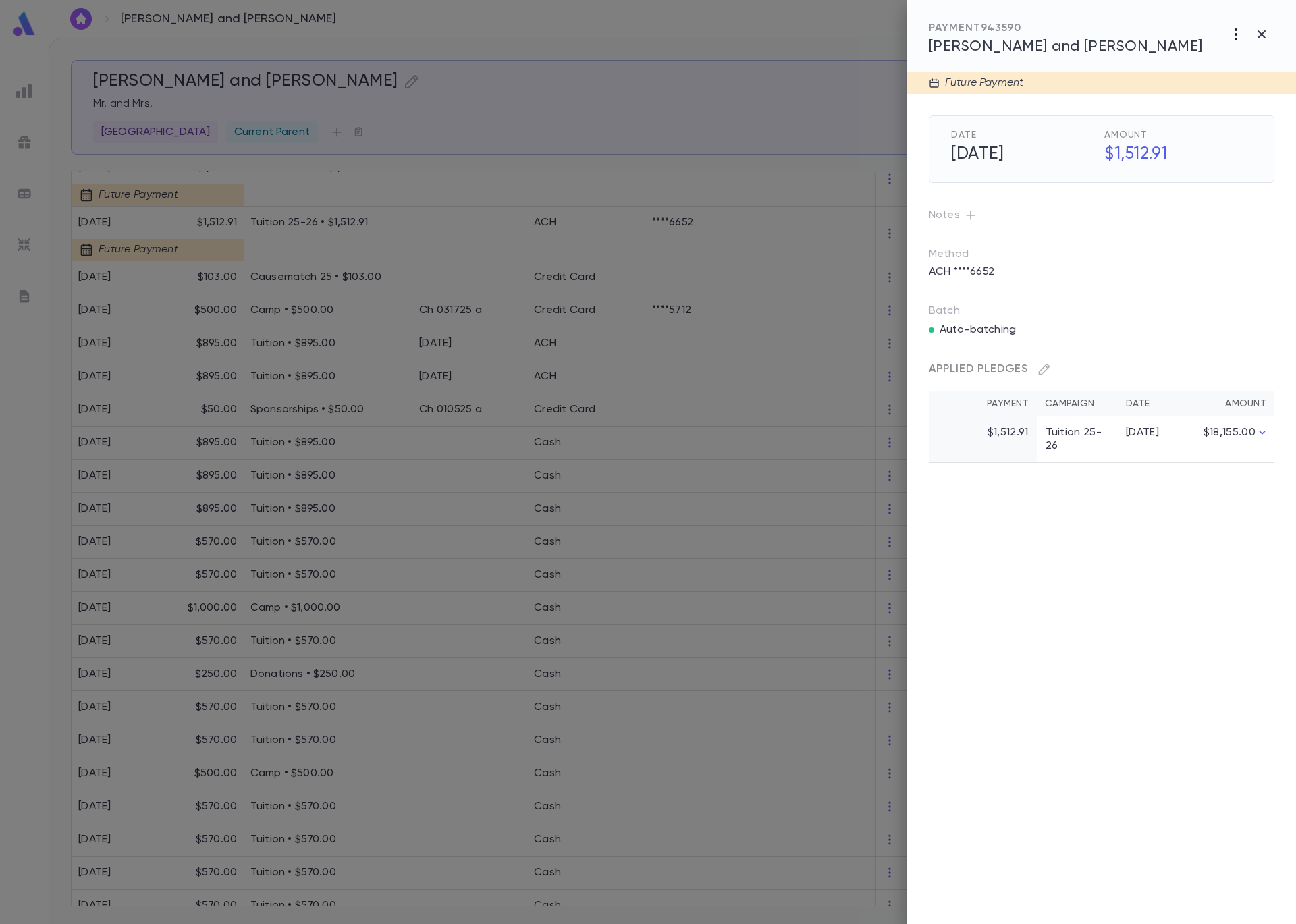
click at [1241, 34] on icon "button" at bounding box center [1236, 35] width 17 height 17
click at [1220, 132] on li "Delete" at bounding box center [1231, 127] width 114 height 22
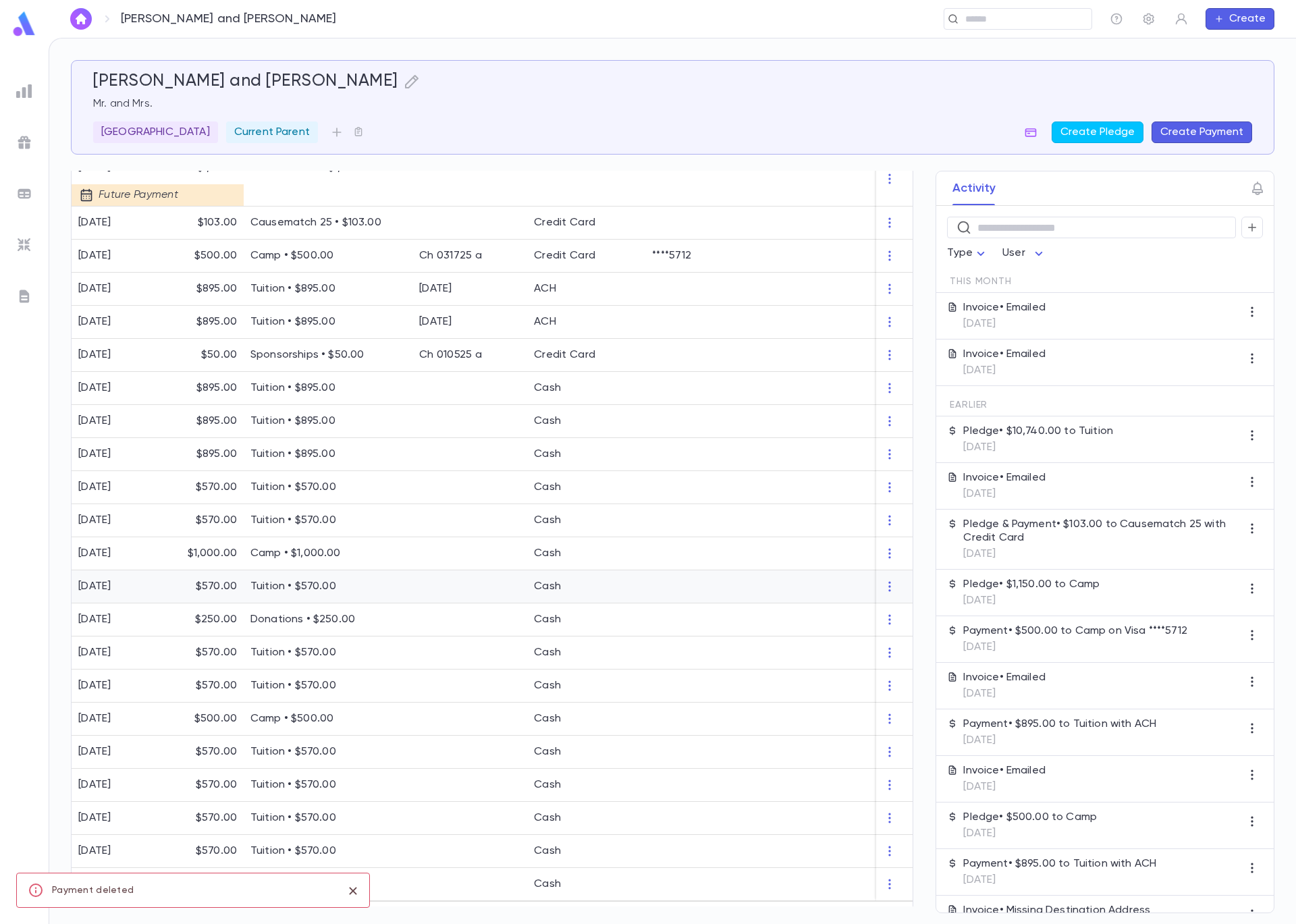
scroll to position [0, 0]
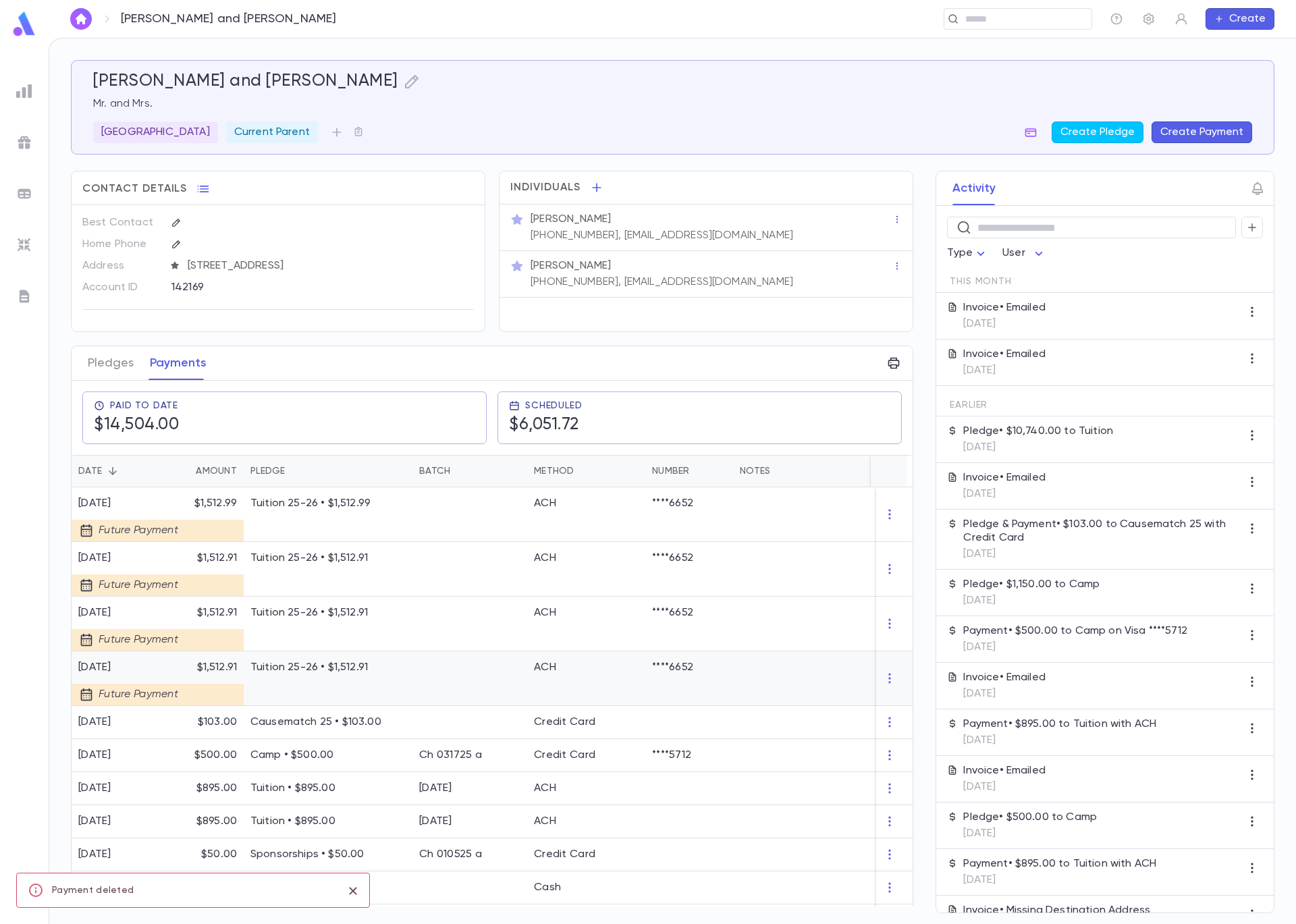
click at [366, 687] on div "Tuition 25-26 • $1,512.91" at bounding box center [328, 679] width 168 height 55
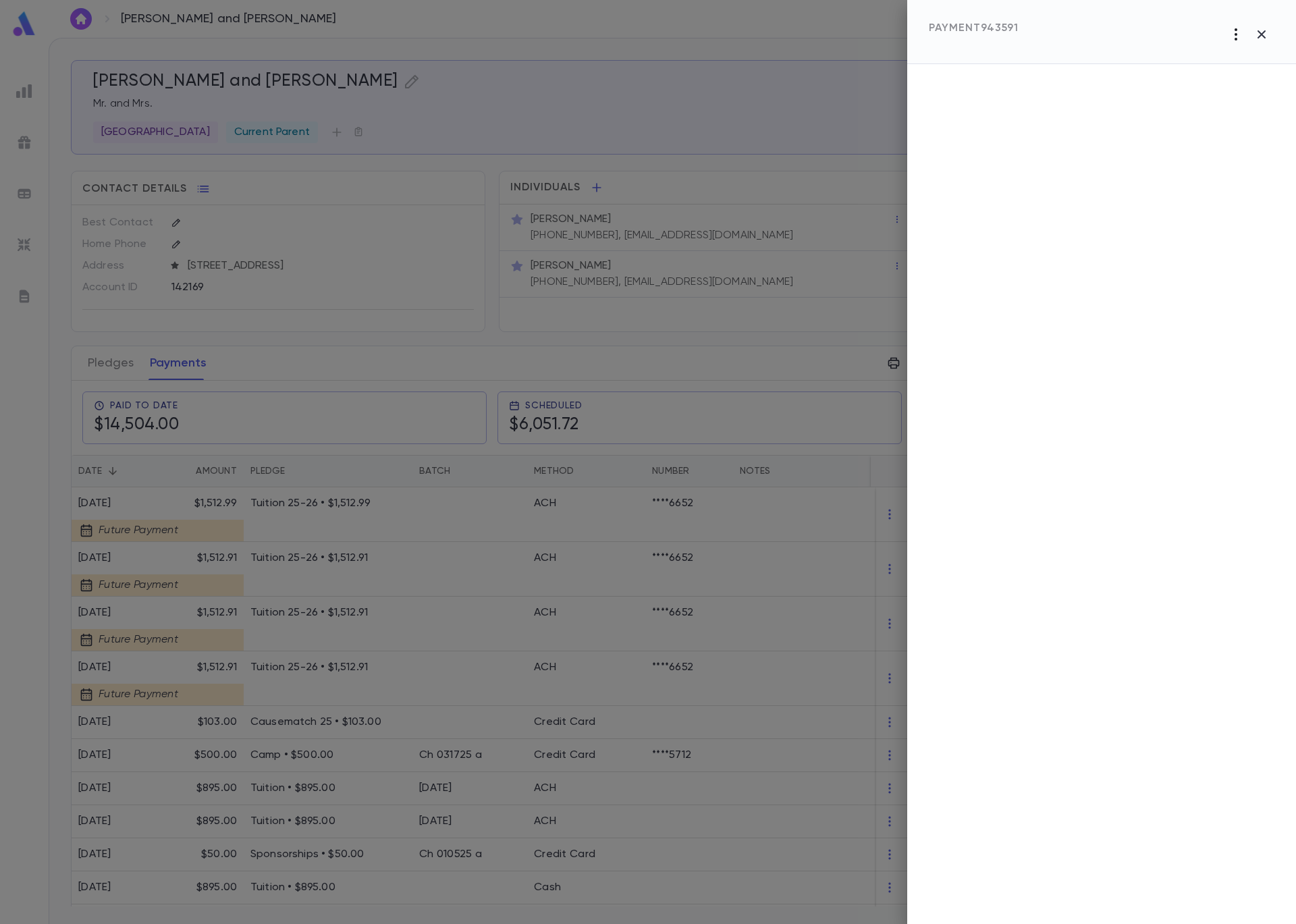
click at [1237, 29] on icon "button" at bounding box center [1236, 34] width 3 height 12
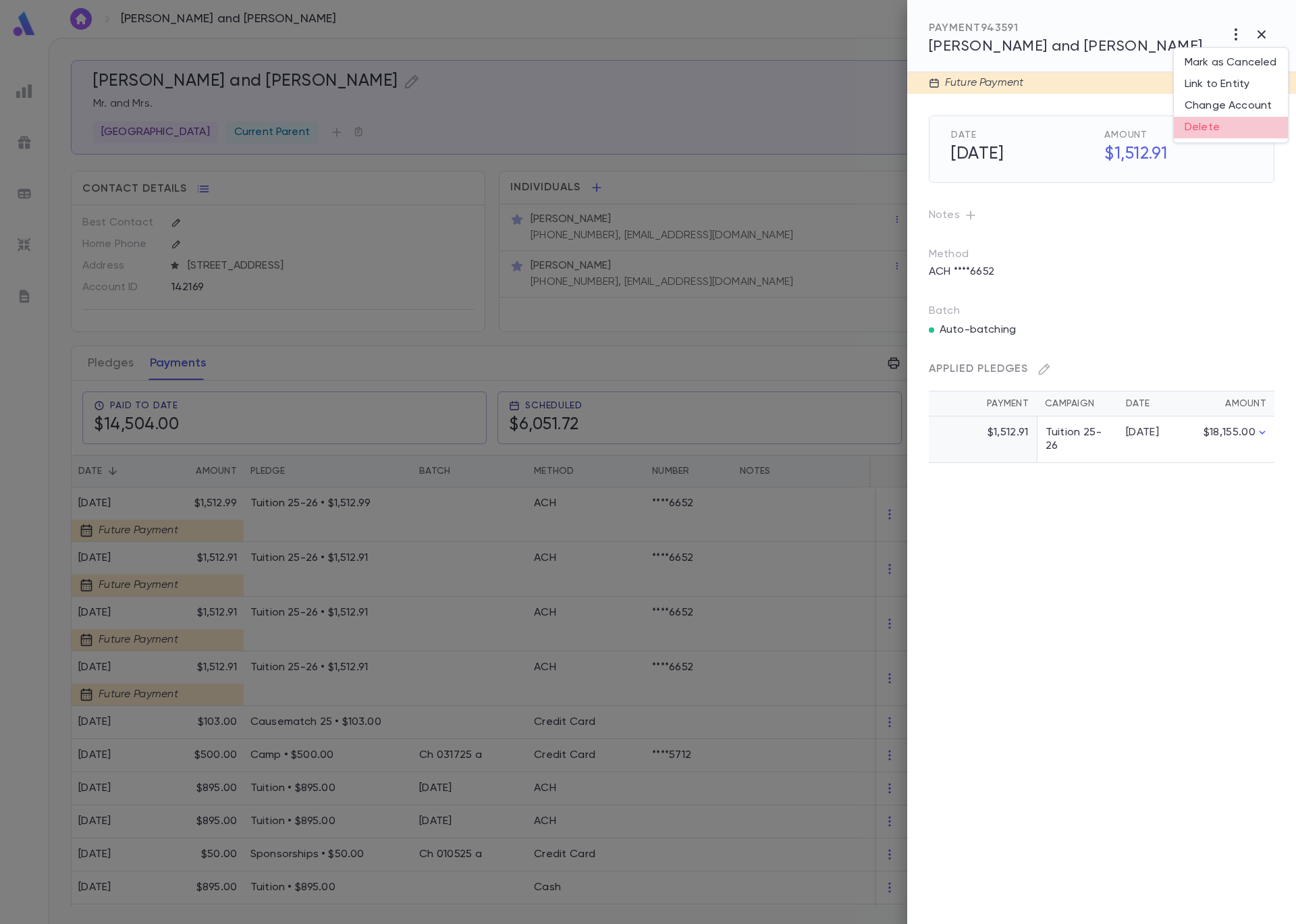
click at [1221, 124] on li "Delete" at bounding box center [1231, 127] width 114 height 22
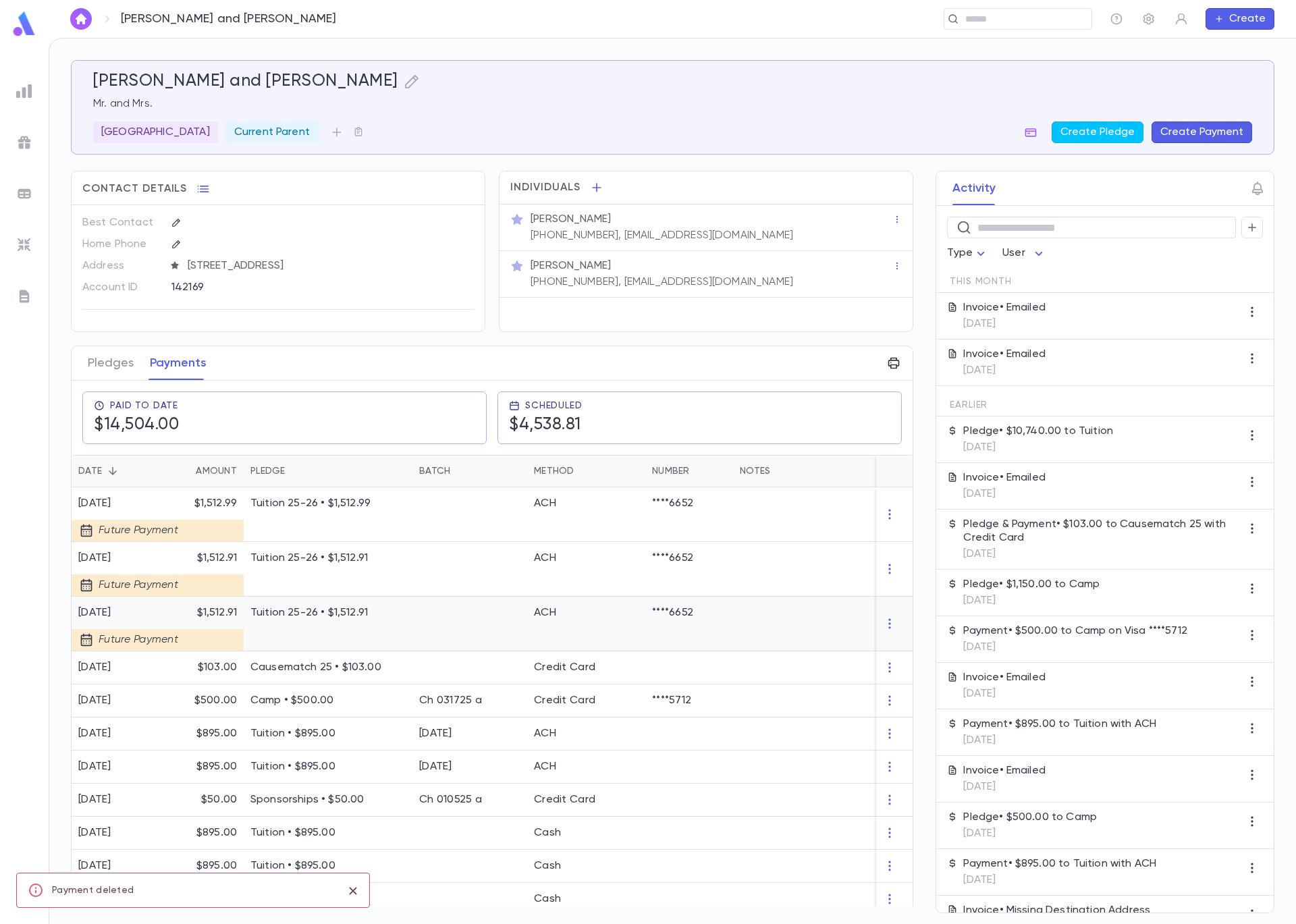
click at [395, 640] on div "Tuition 25-26 • $1,512.91" at bounding box center [328, 624] width 168 height 55
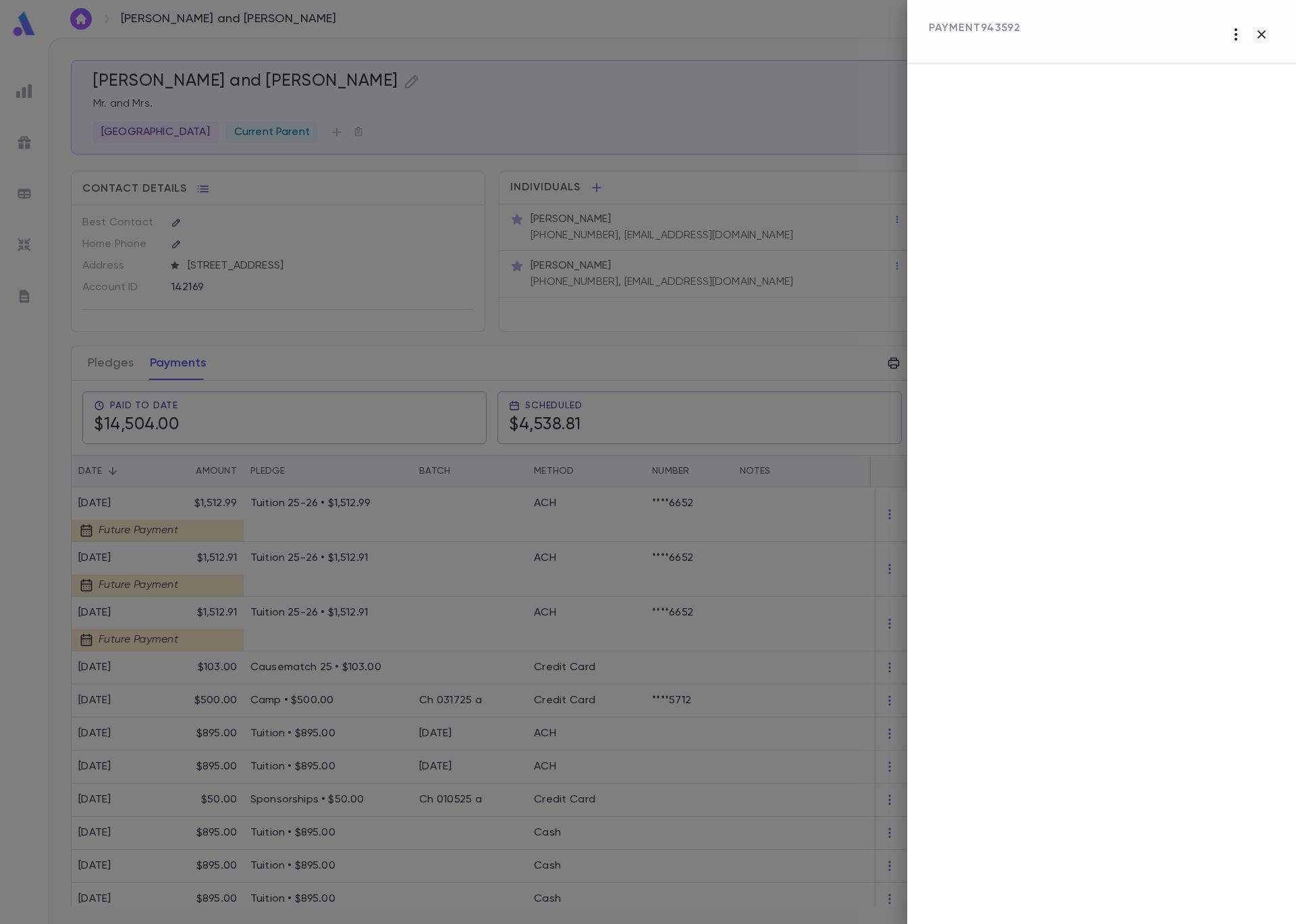
click at [1232, 41] on icon "button" at bounding box center [1236, 35] width 17 height 17
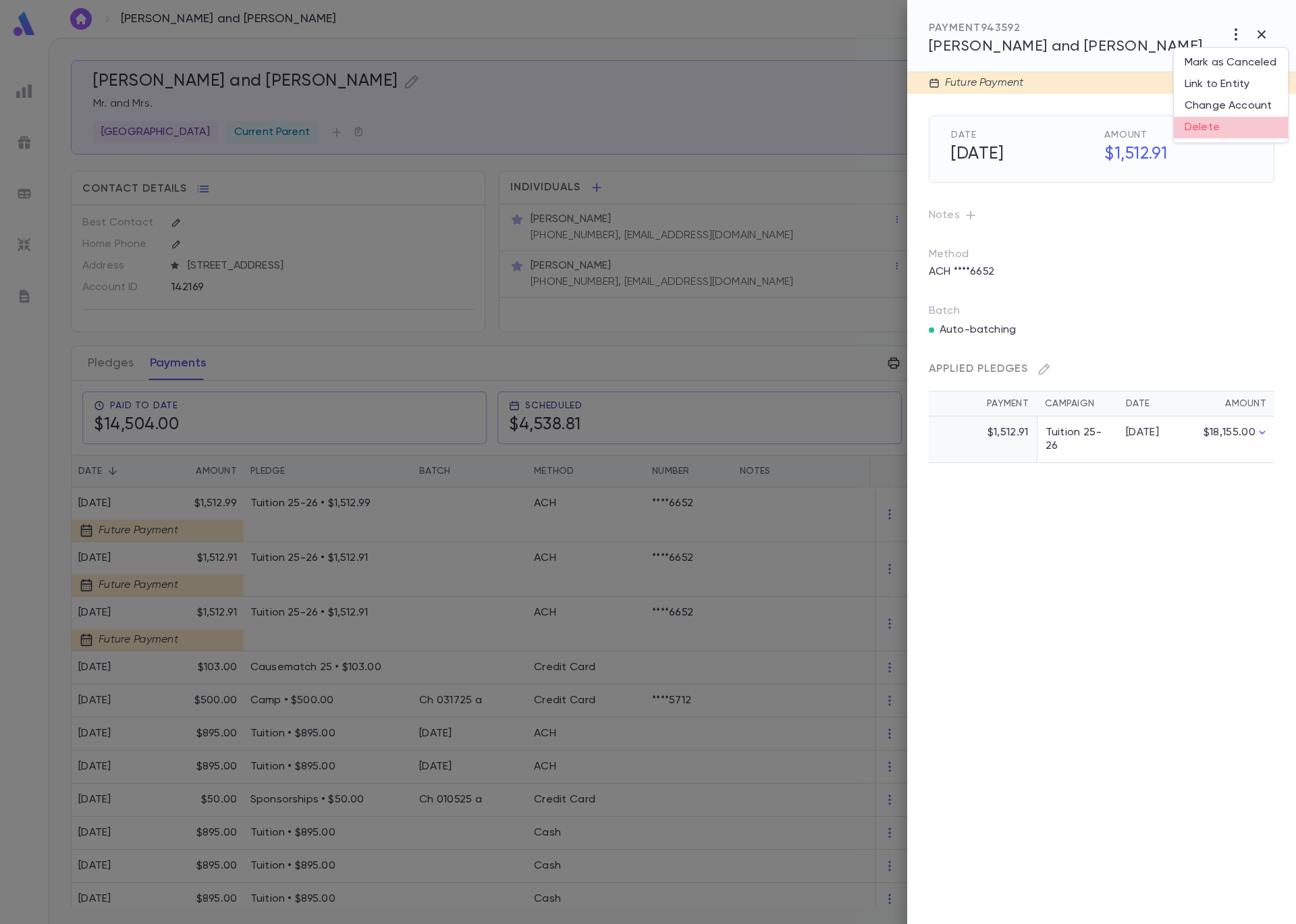
click at [1224, 128] on li "Delete" at bounding box center [1231, 127] width 114 height 22
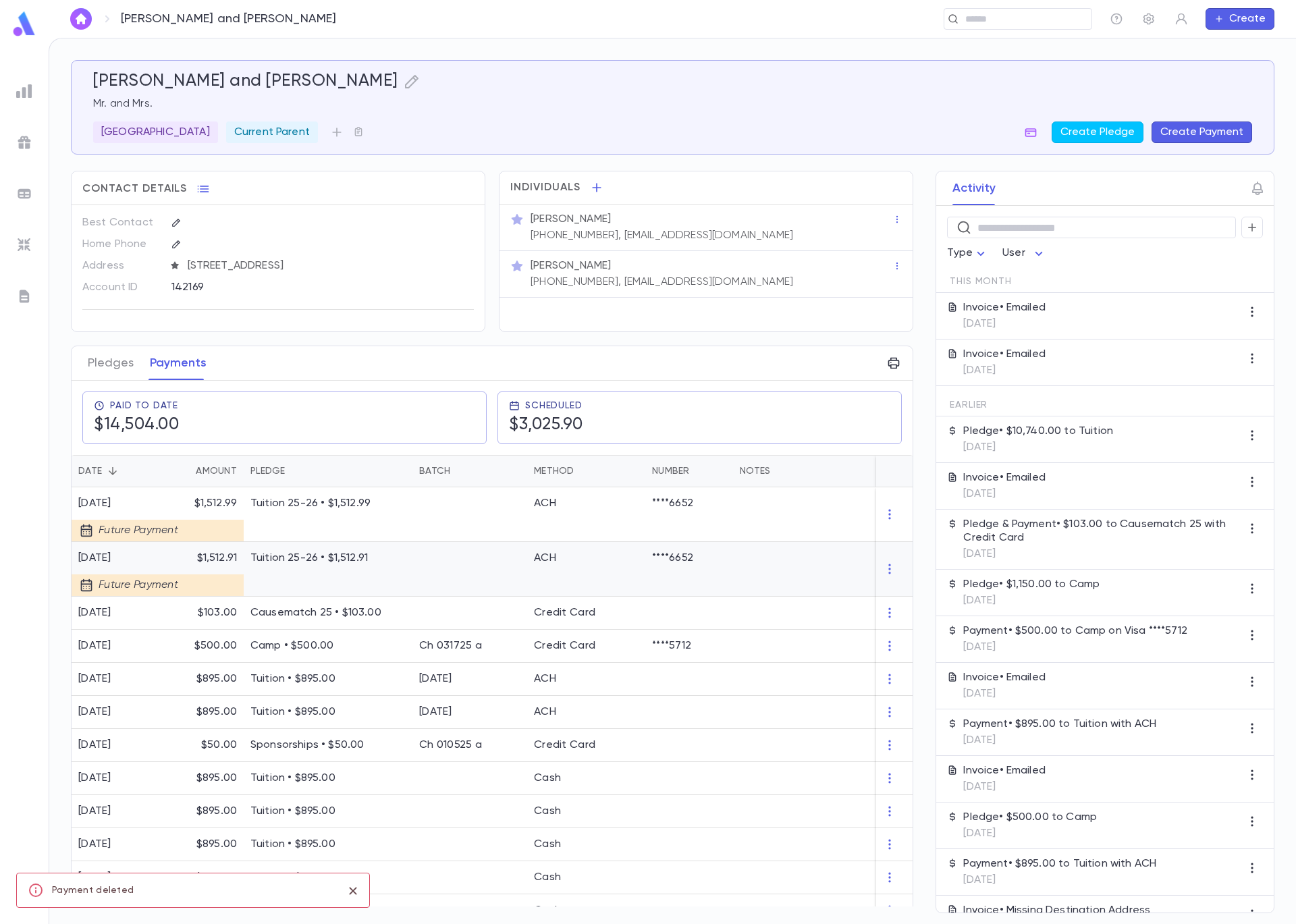
click at [459, 571] on div at bounding box center [469, 569] width 114 height 55
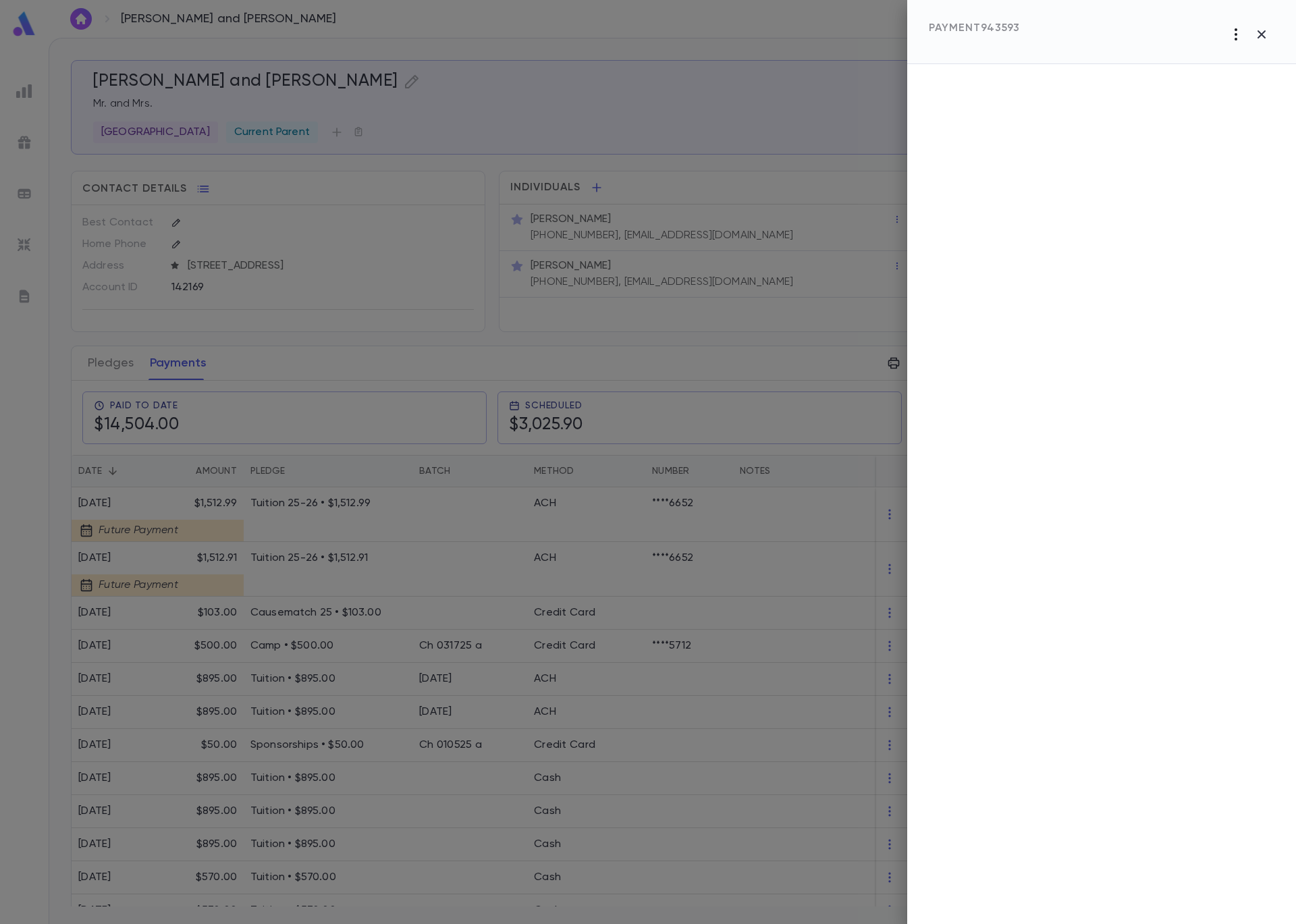
click at [1239, 31] on icon "button" at bounding box center [1236, 35] width 17 height 17
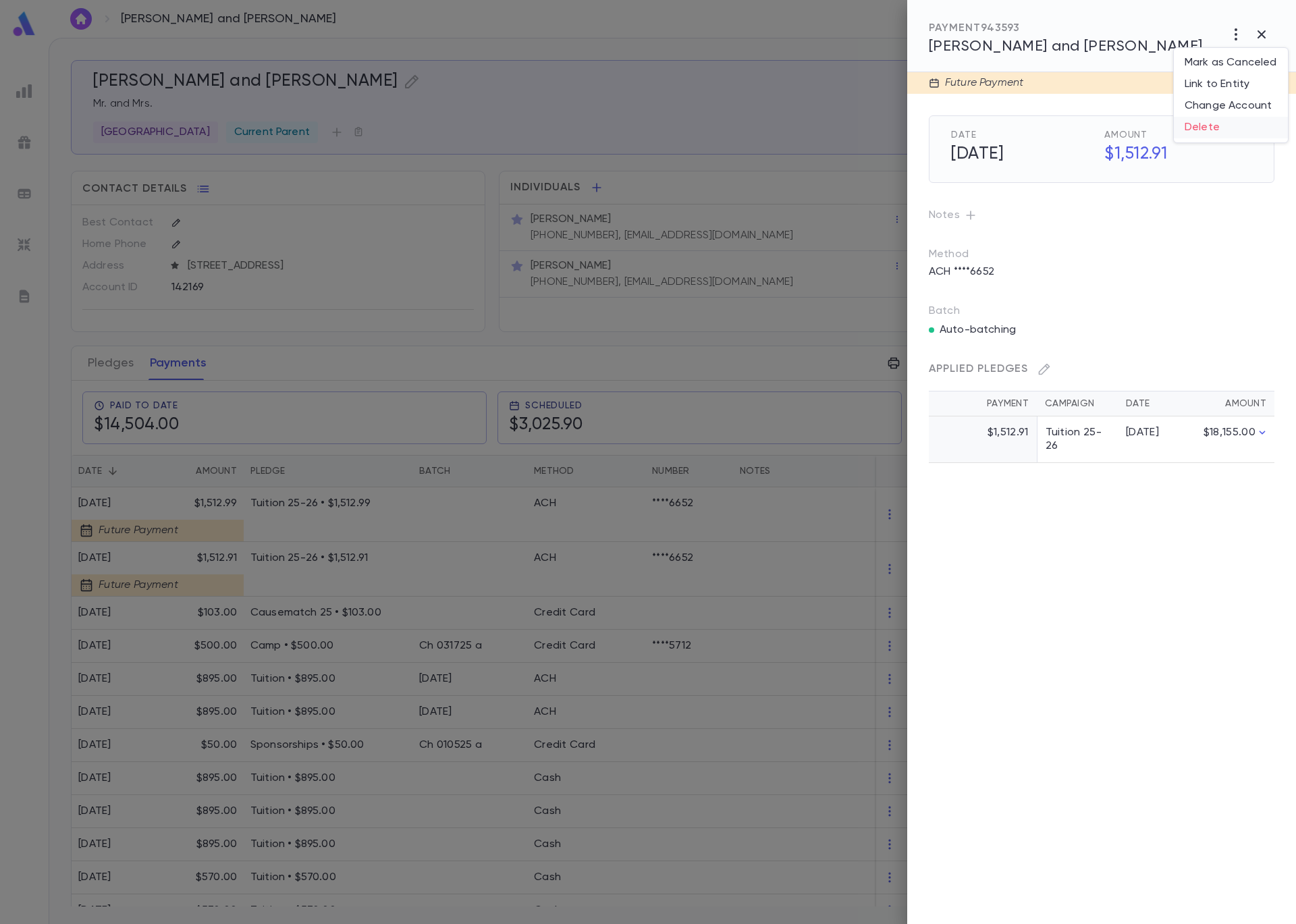
click at [1221, 130] on li "Delete" at bounding box center [1231, 127] width 114 height 22
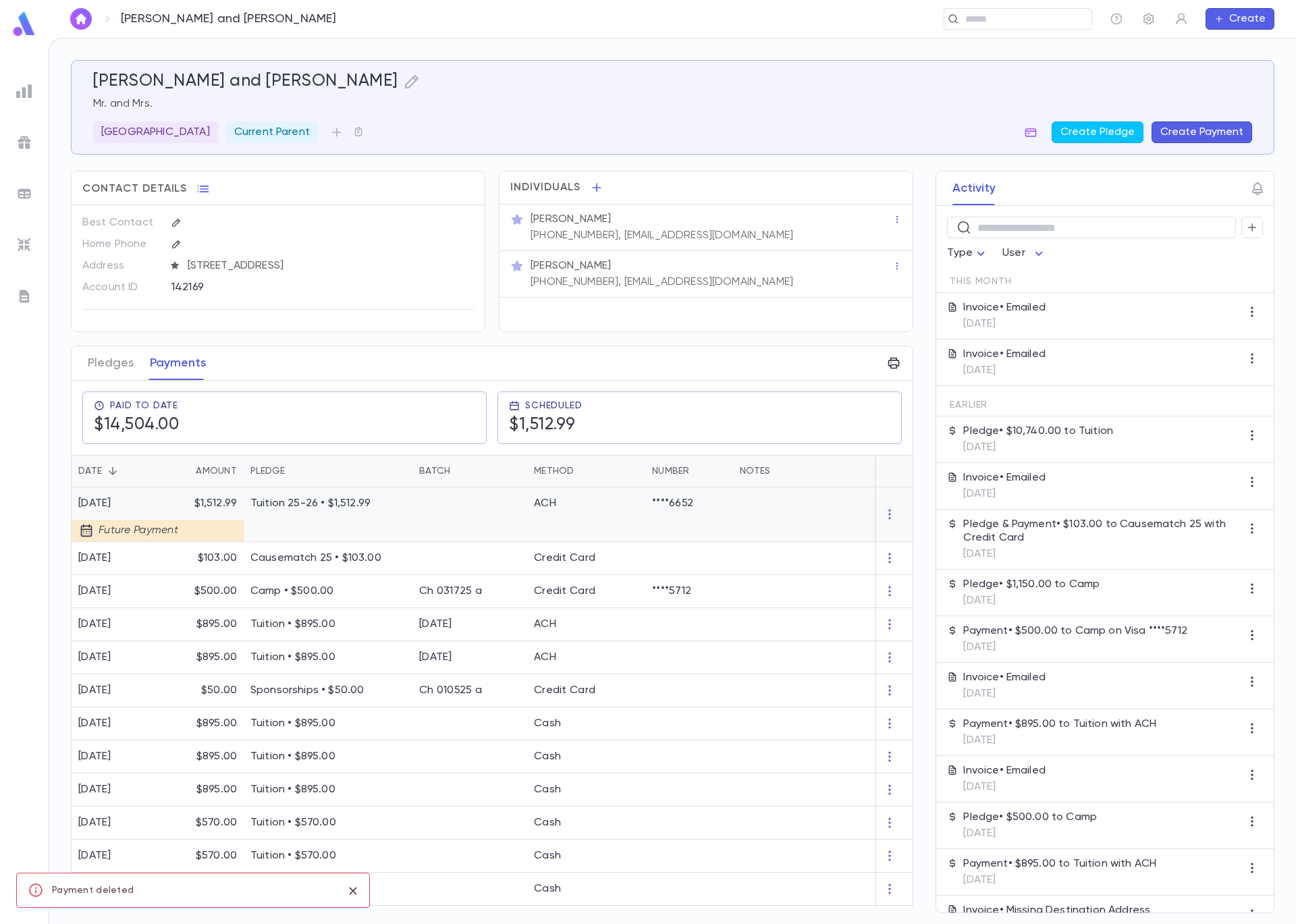
click at [449, 527] on div at bounding box center [469, 515] width 114 height 55
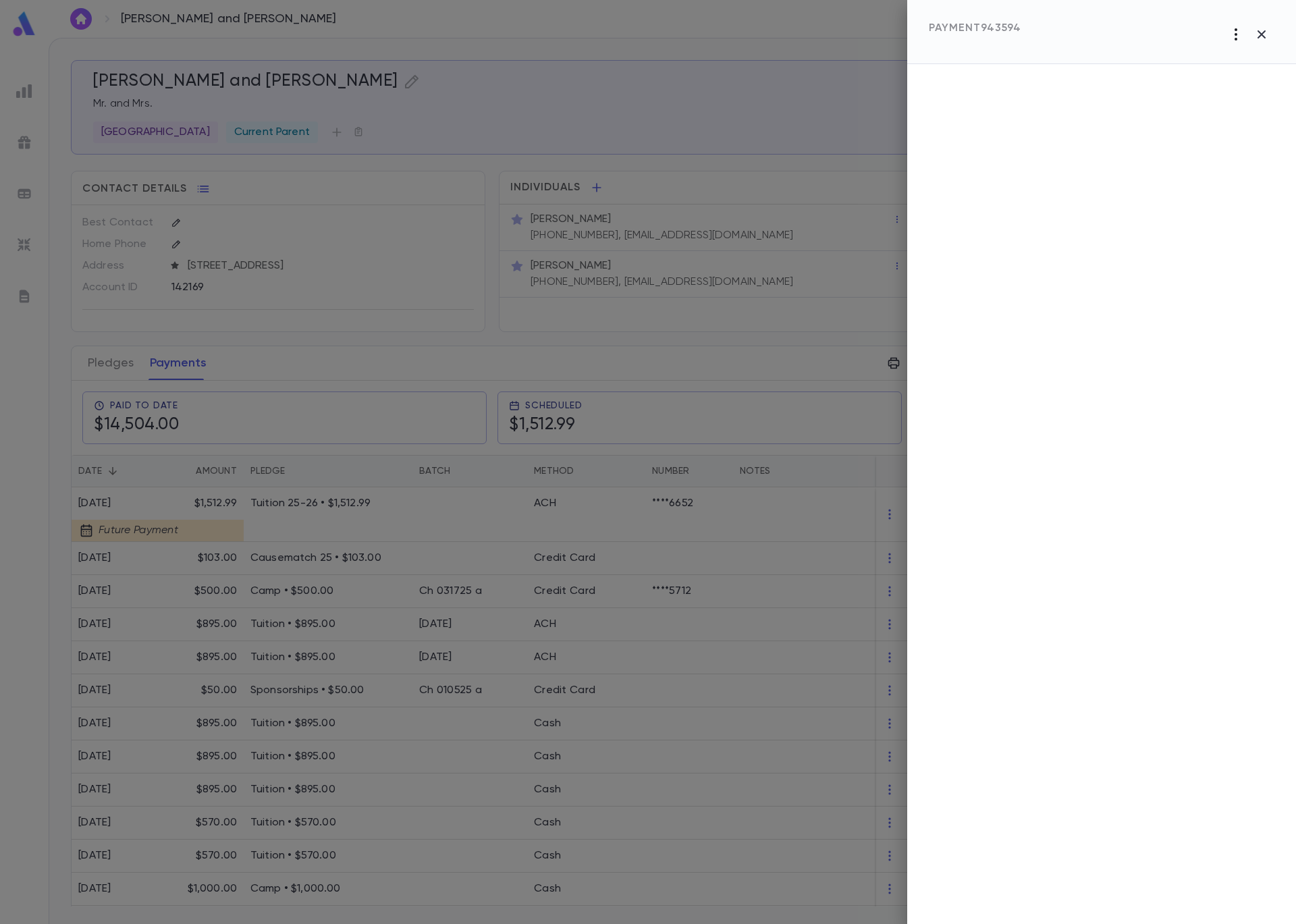
click at [1234, 34] on icon "button" at bounding box center [1236, 35] width 17 height 17
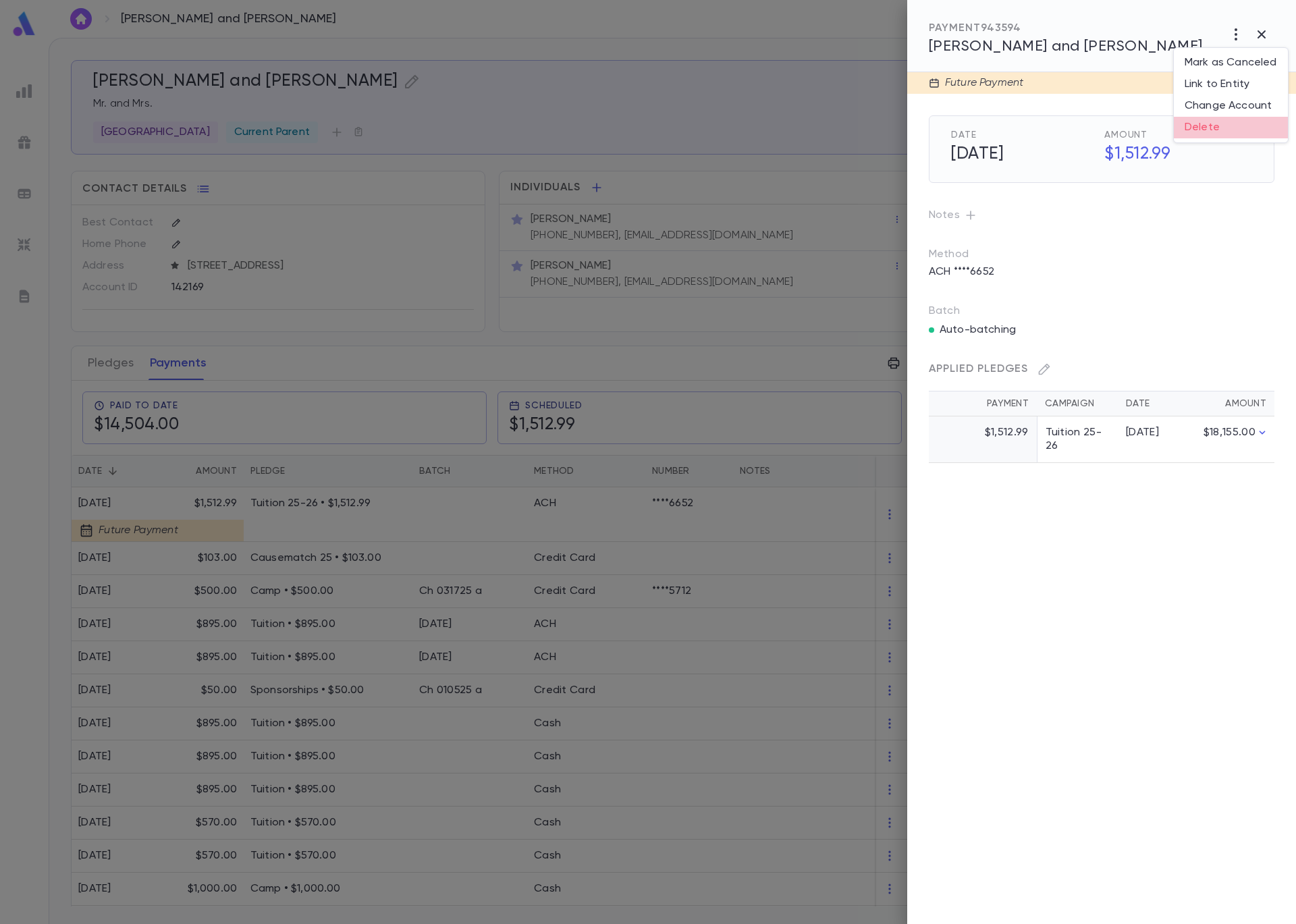
click at [1214, 126] on li "Delete" at bounding box center [1231, 127] width 114 height 22
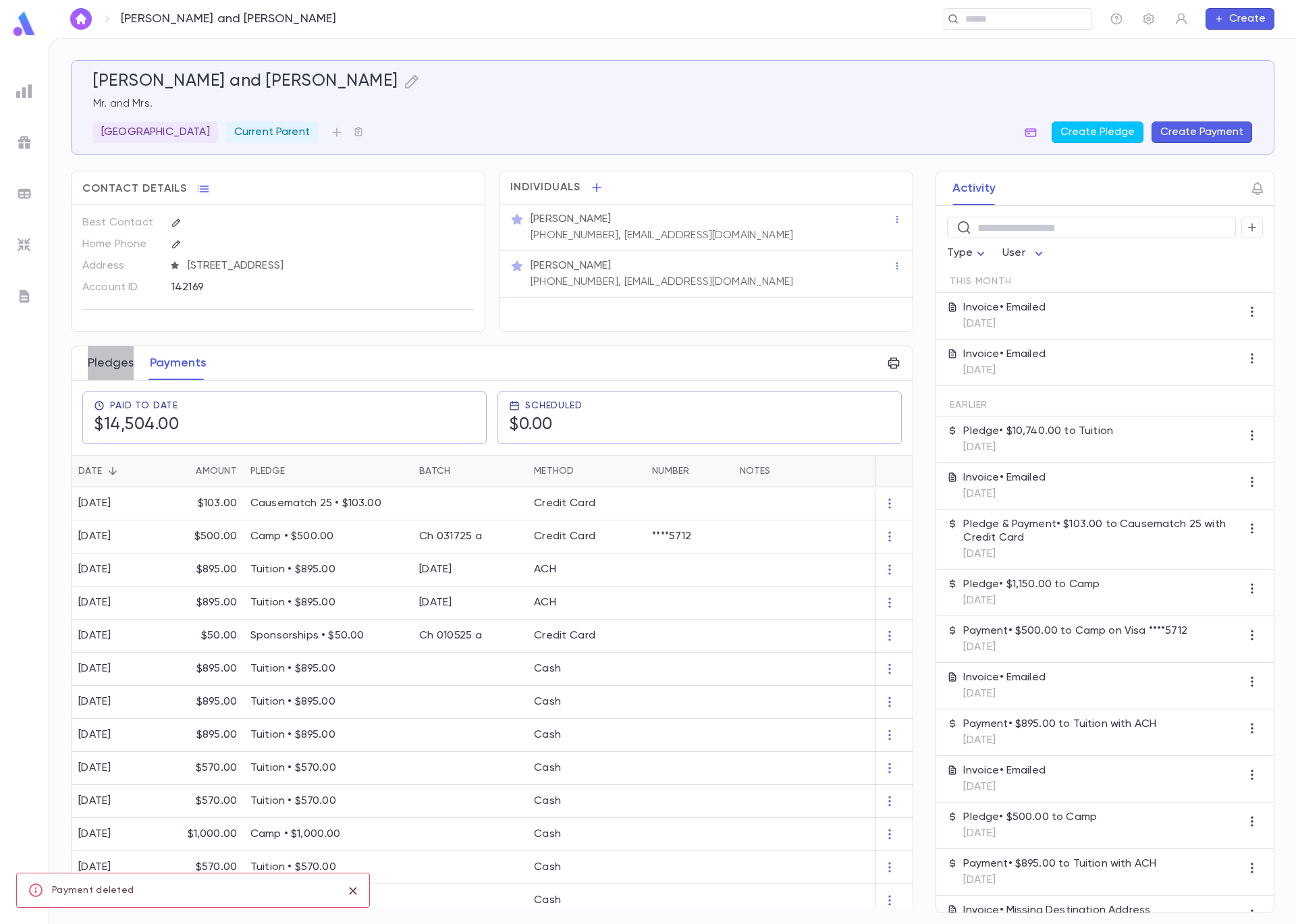
click at [122, 379] on button "Pledges" at bounding box center [111, 363] width 46 height 34
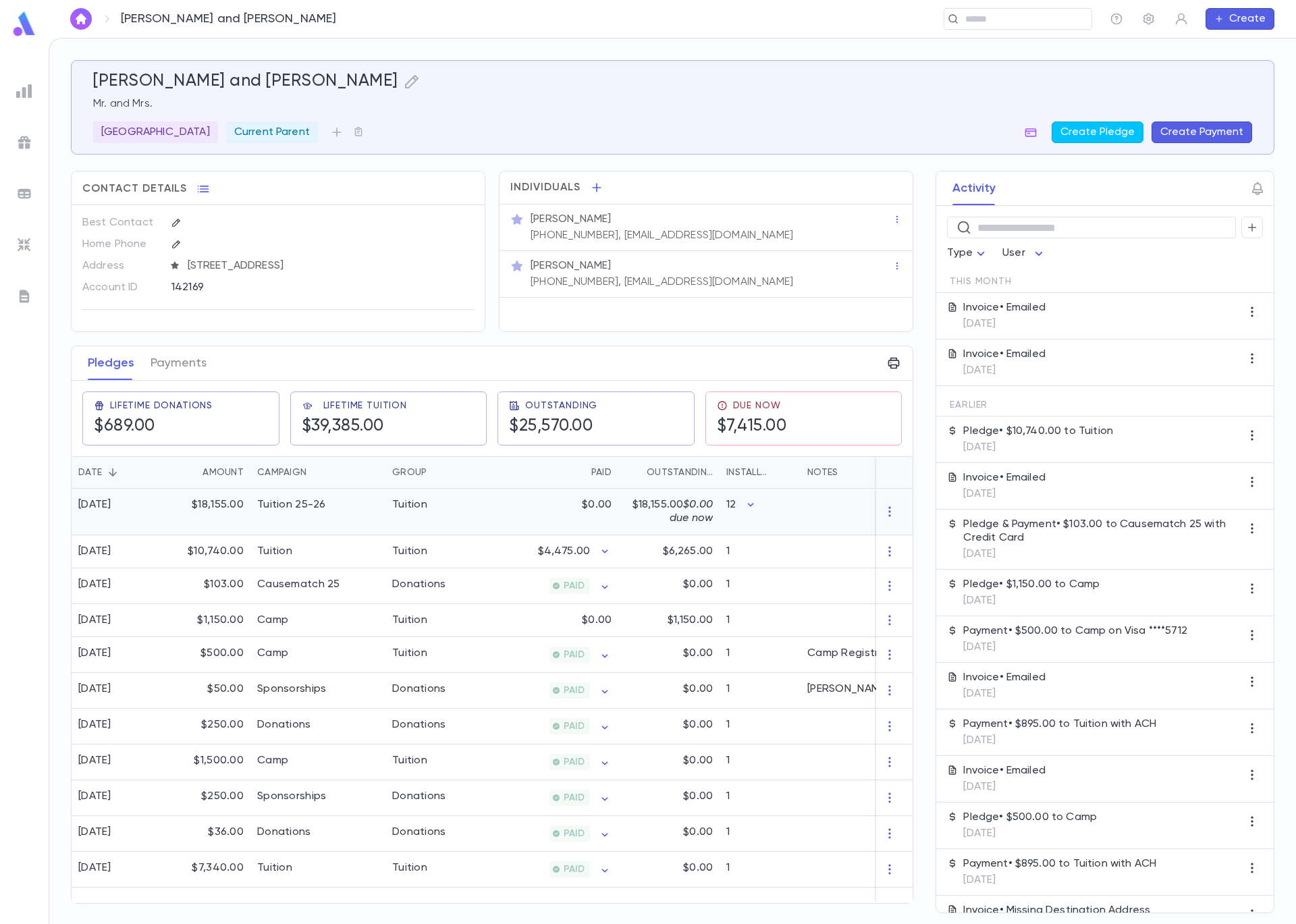
click at [383, 509] on div "Tuition 25-26" at bounding box center [318, 512] width 135 height 47
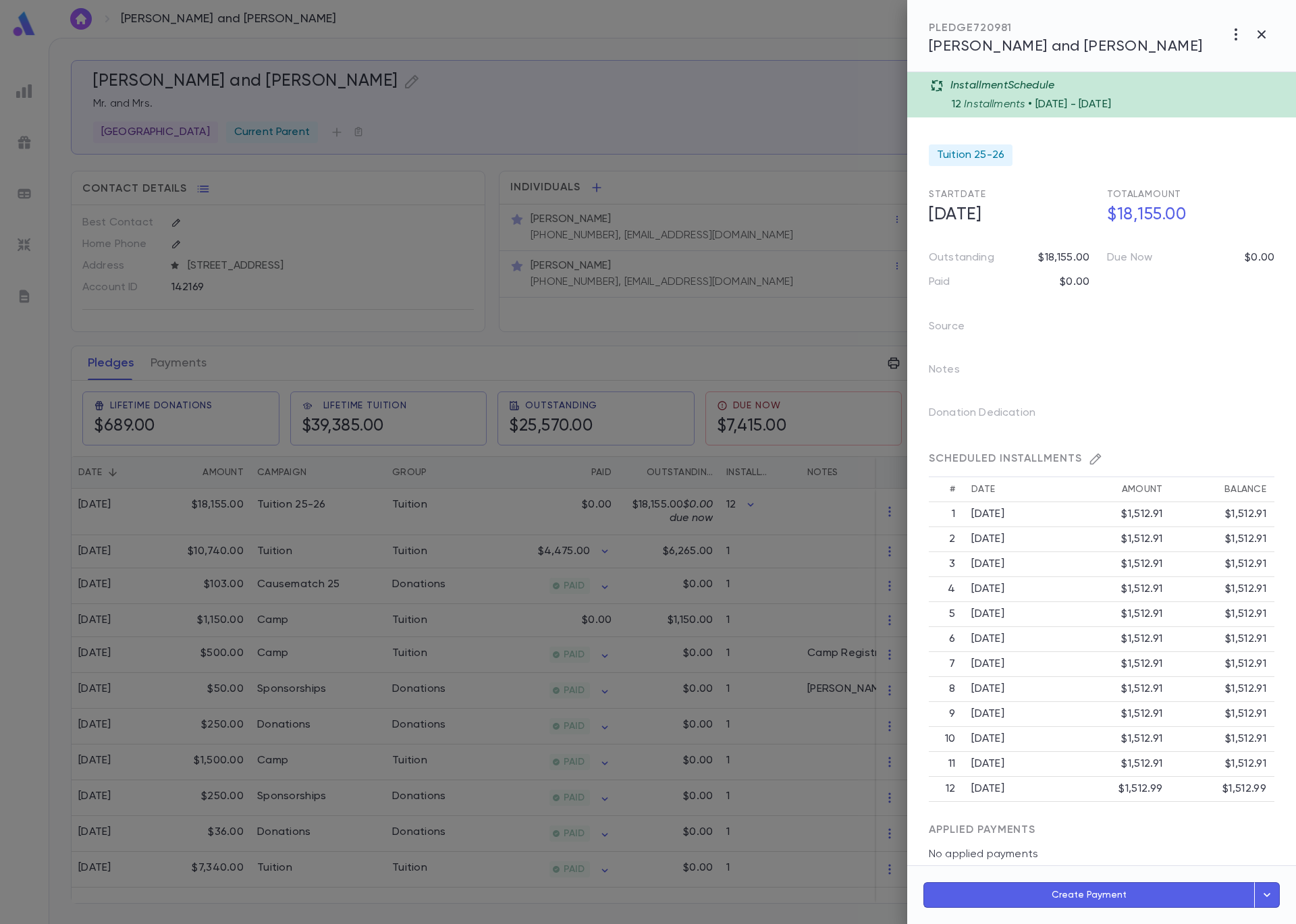
click at [819, 520] on div at bounding box center [648, 462] width 1296 height 924
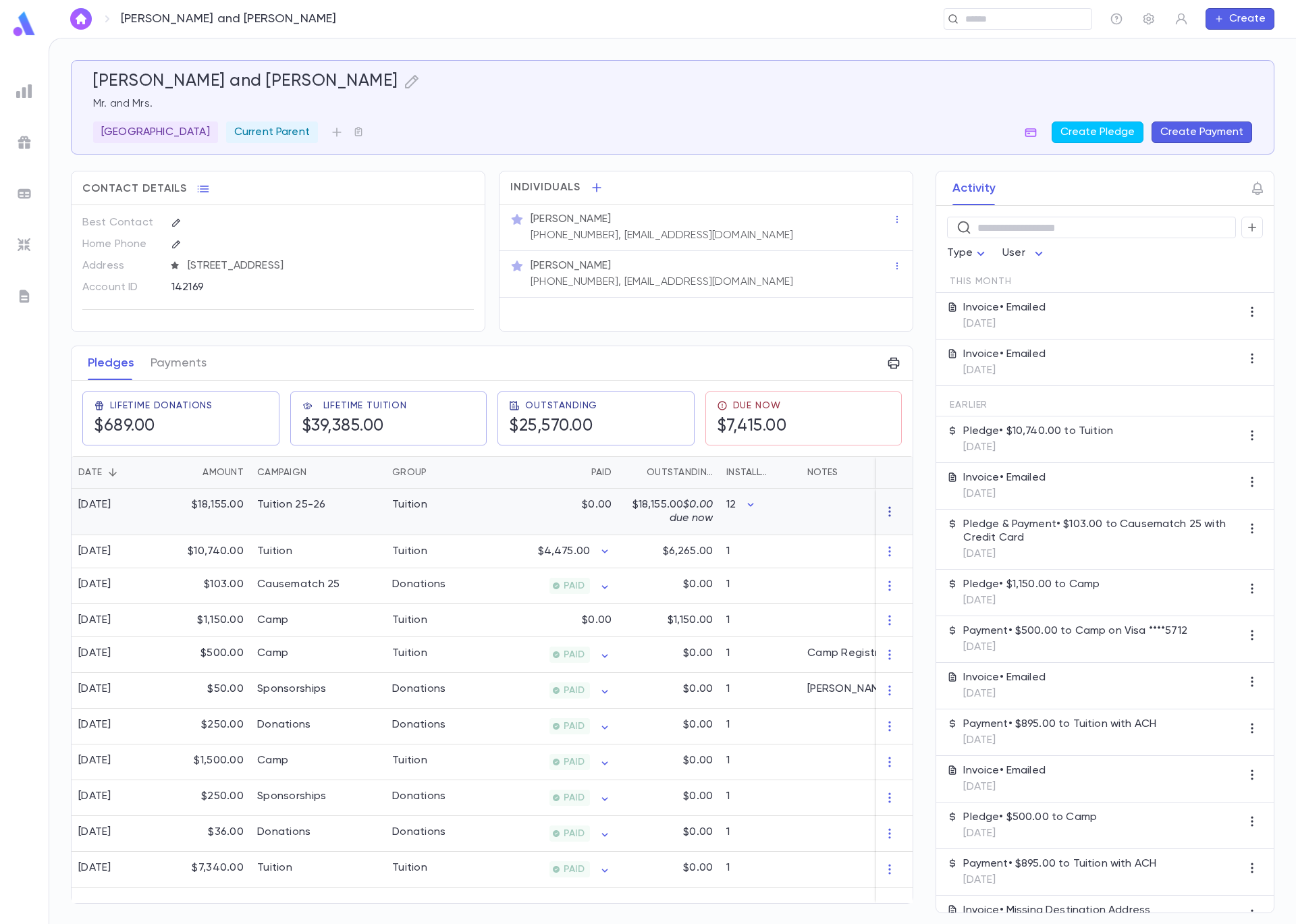
click at [892, 514] on icon "button" at bounding box center [889, 511] width 14 height 14
click at [918, 534] on li "Delete" at bounding box center [914, 534] width 57 height 22
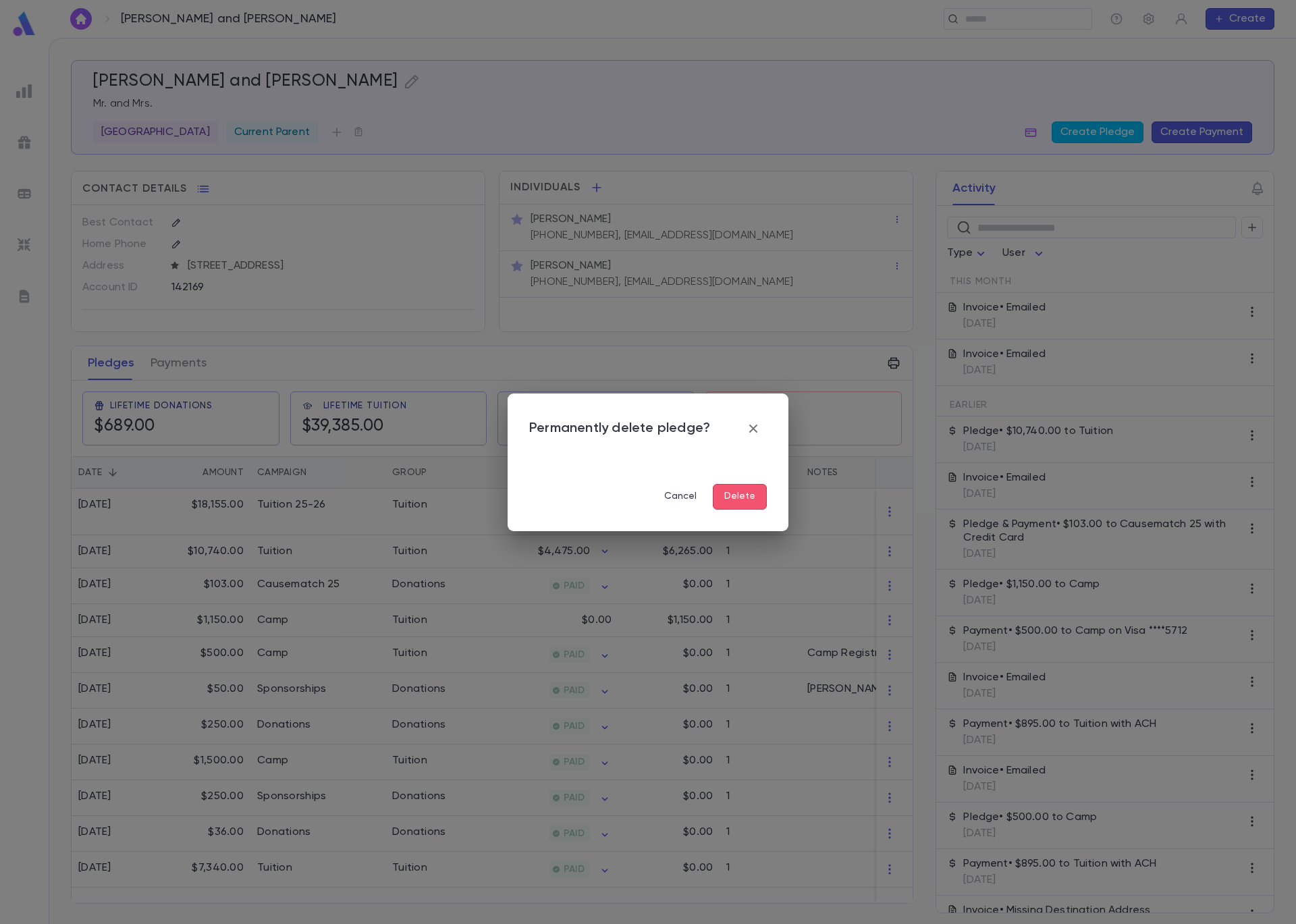
click at [746, 500] on button "Delete" at bounding box center [739, 497] width 54 height 26
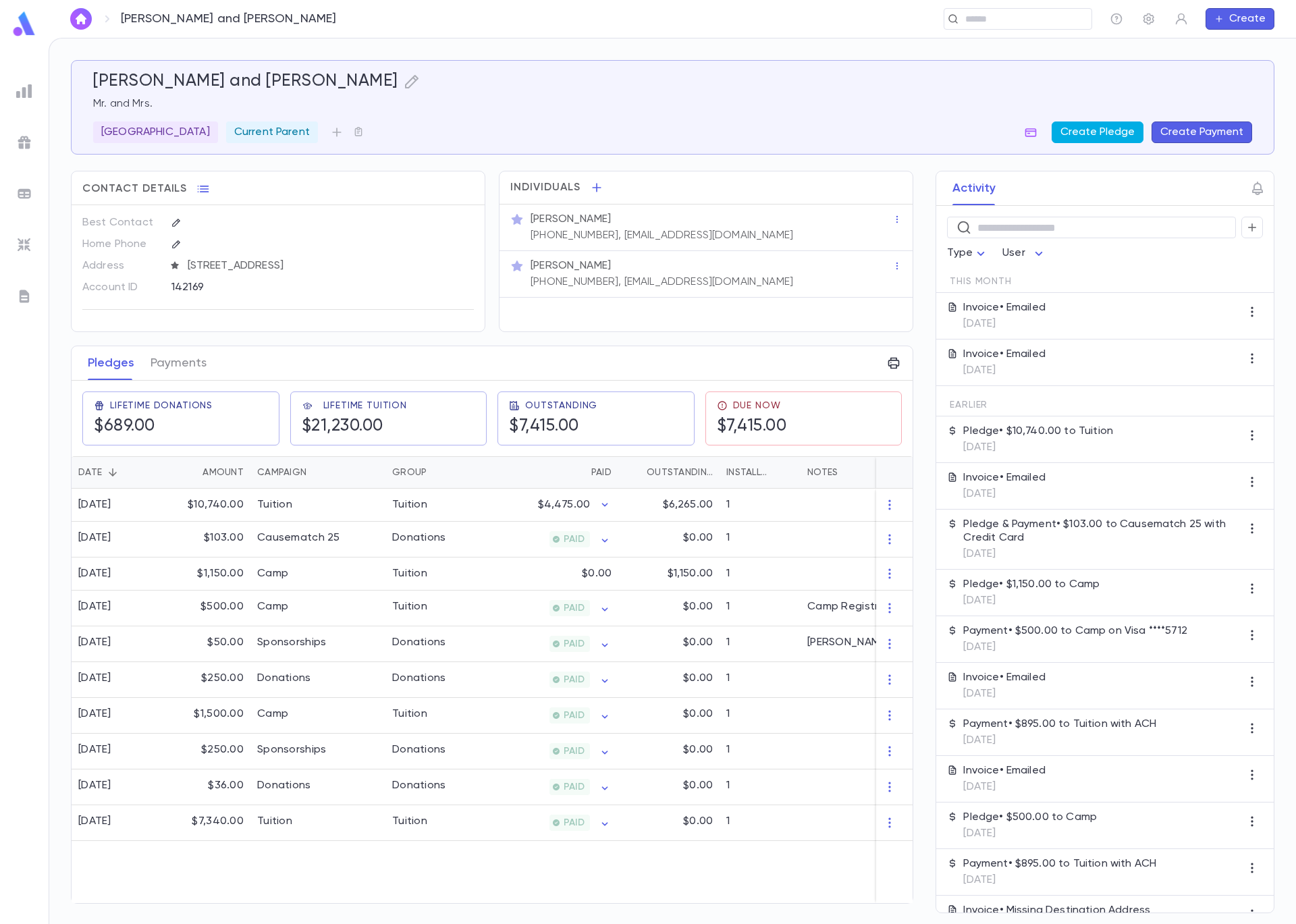
click at [1097, 127] on button "Create Pledge" at bounding box center [1098, 132] width 92 height 22
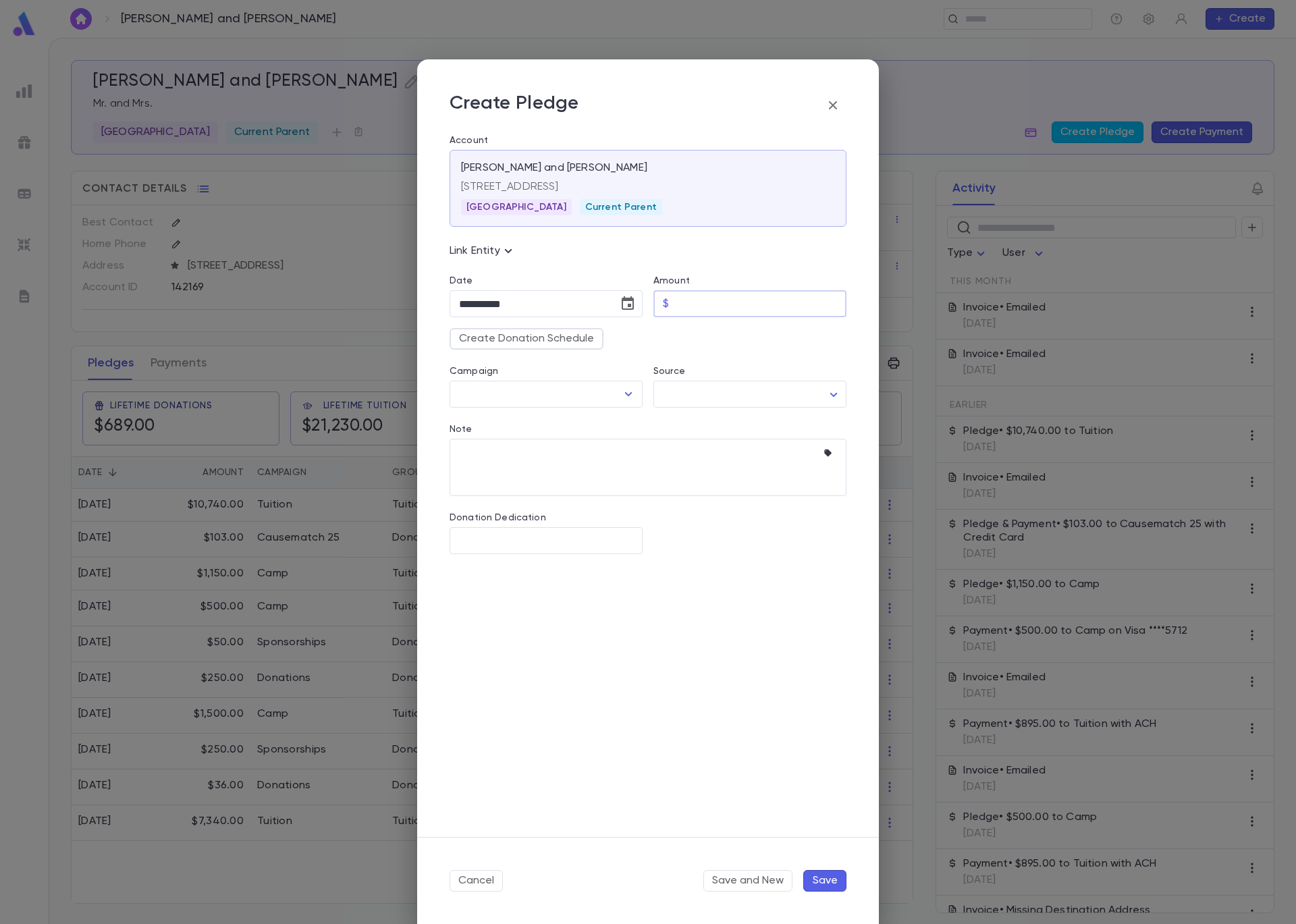
click at [719, 301] on input "Amount" at bounding box center [760, 304] width 172 height 27
click at [842, 103] on button "button" at bounding box center [833, 106] width 27 height 27
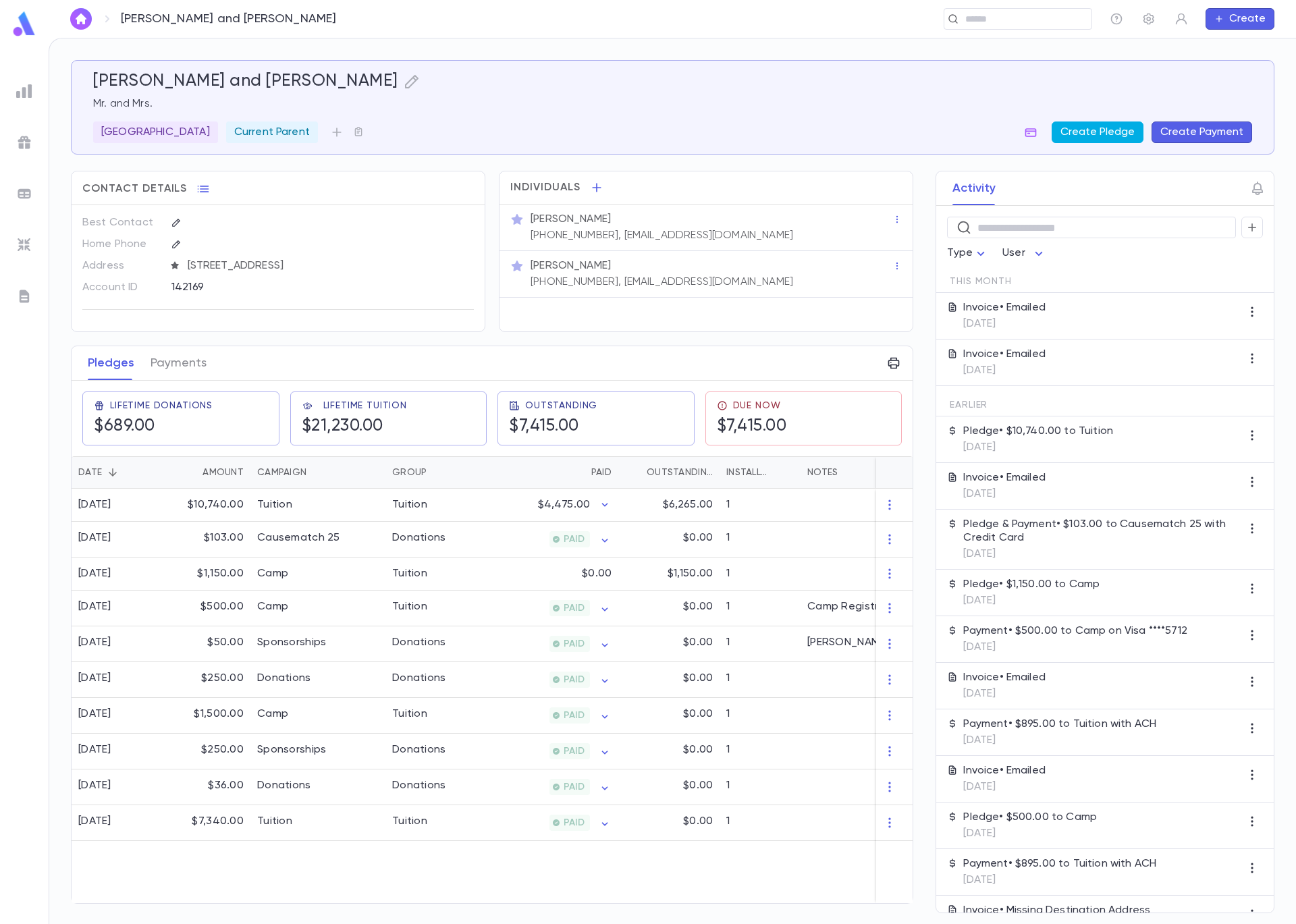
click at [1119, 129] on button "Create Pledge" at bounding box center [1098, 132] width 92 height 22
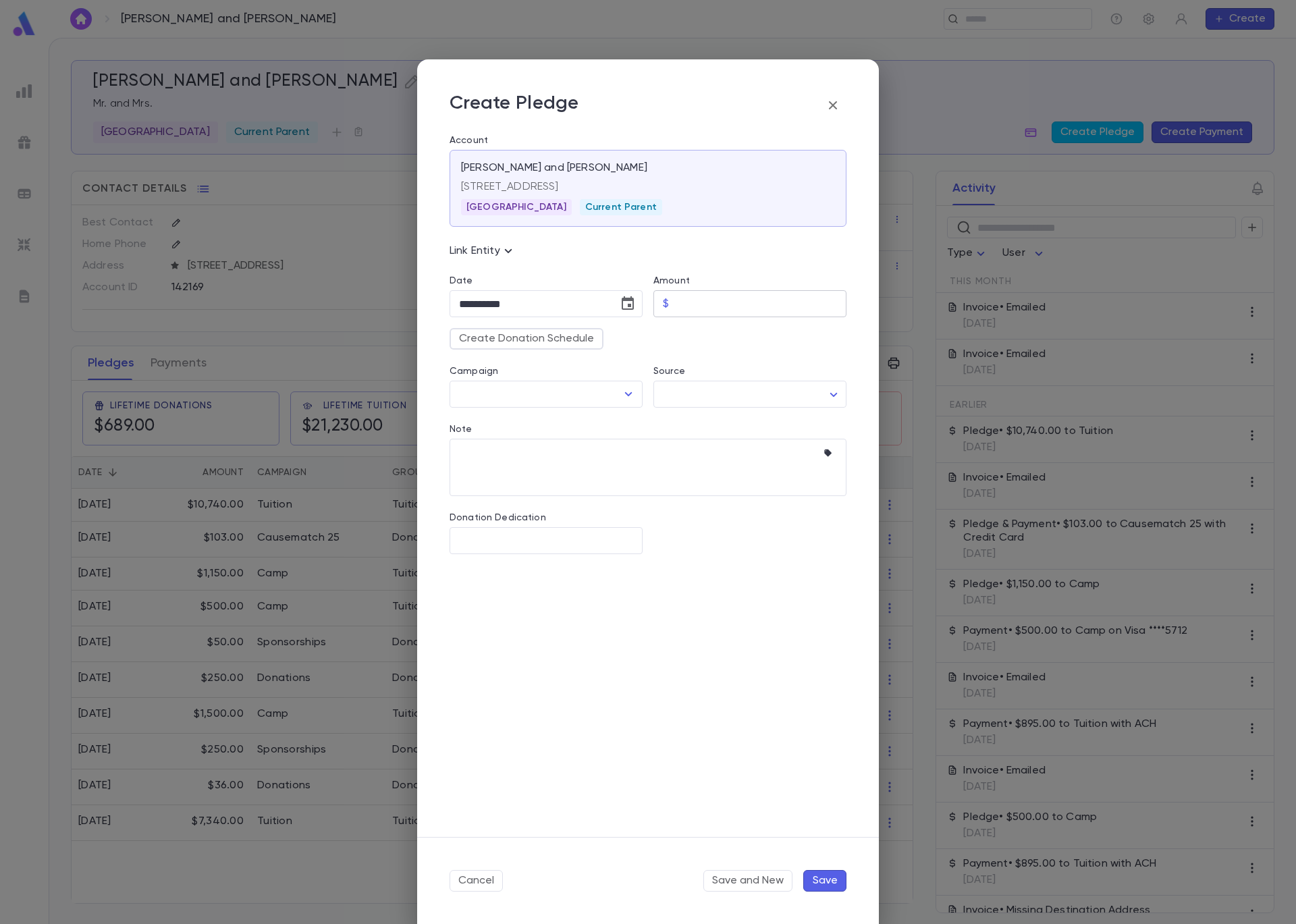
click at [703, 308] on input "Amount" at bounding box center [760, 304] width 172 height 27
click at [641, 398] on div "​" at bounding box center [546, 394] width 193 height 27
type input "*********"
click at [633, 396] on icon "Open" at bounding box center [629, 394] width 17 height 17
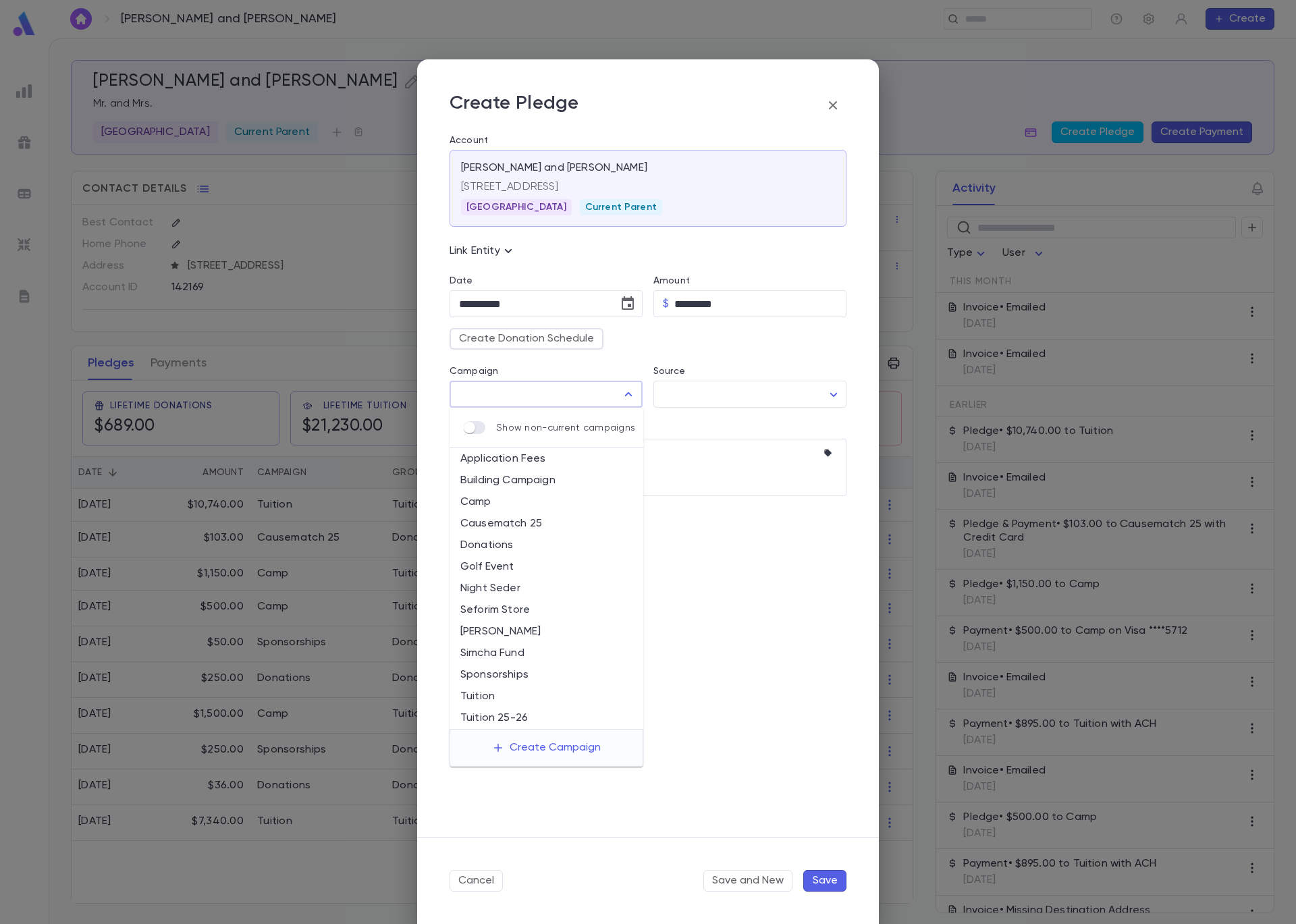
click at [536, 719] on li "Tuition 25-26" at bounding box center [546, 718] width 194 height 22
type input "**********"
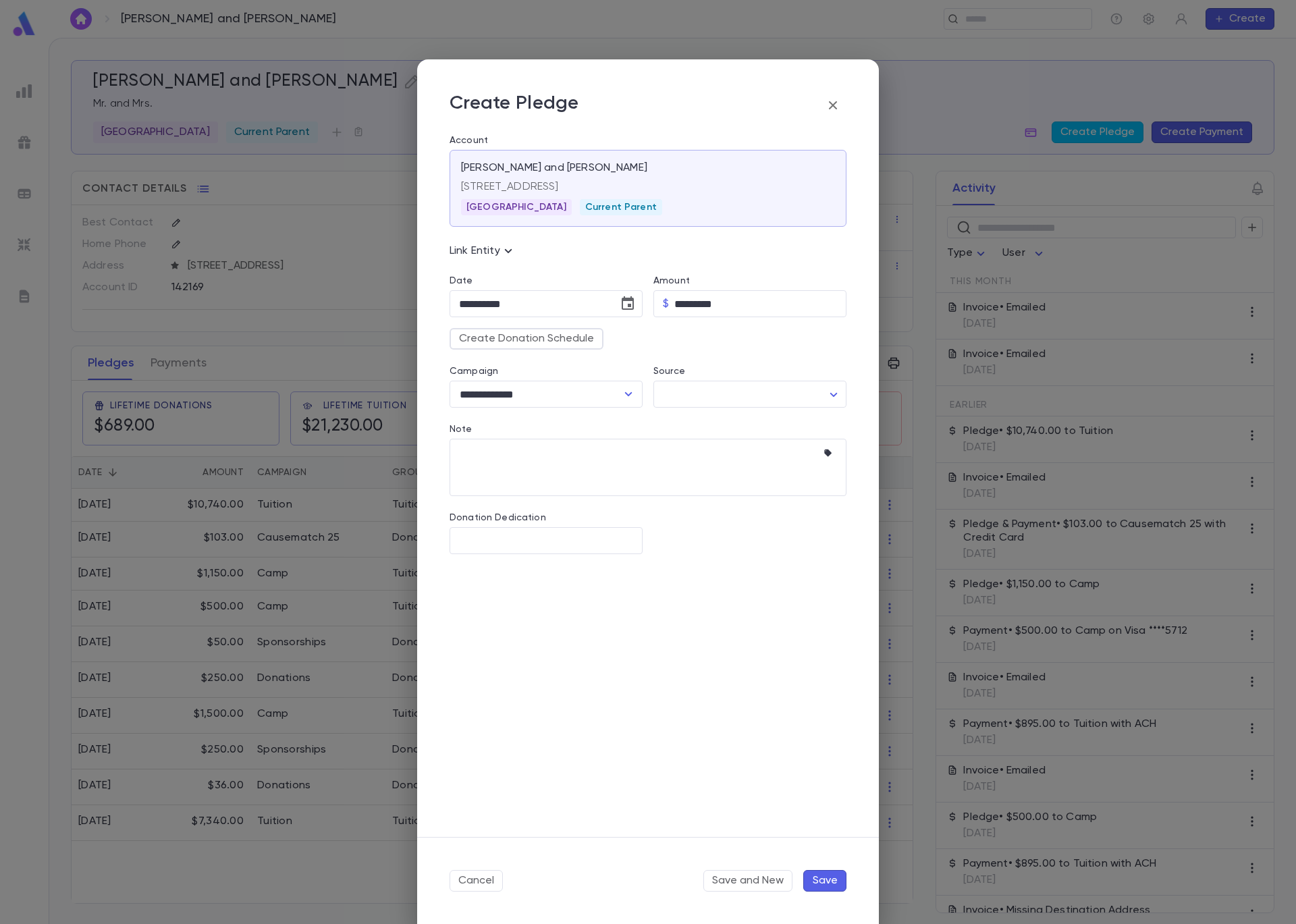
click at [842, 892] on div "Cancel Save and New Save" at bounding box center [647, 880] width 462 height 87
click at [835, 884] on button "Save" at bounding box center [825, 881] width 43 height 22
